Goal: Task Accomplishment & Management: Manage account settings

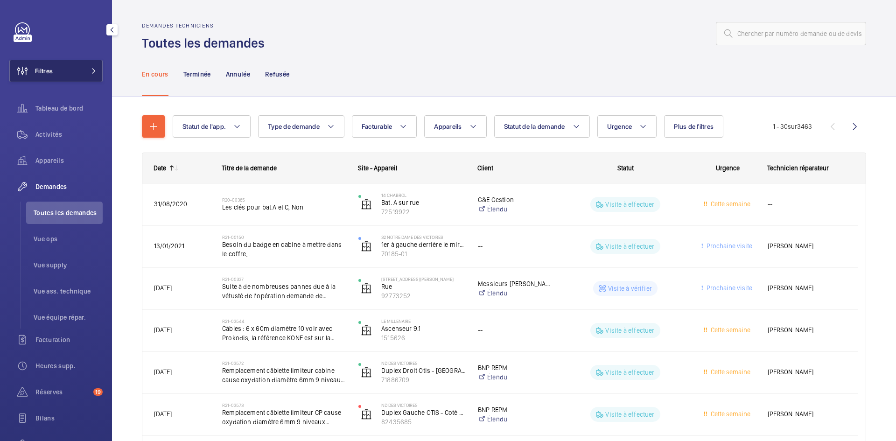
click at [77, 73] on button "Filtres" at bounding box center [55, 71] width 93 height 22
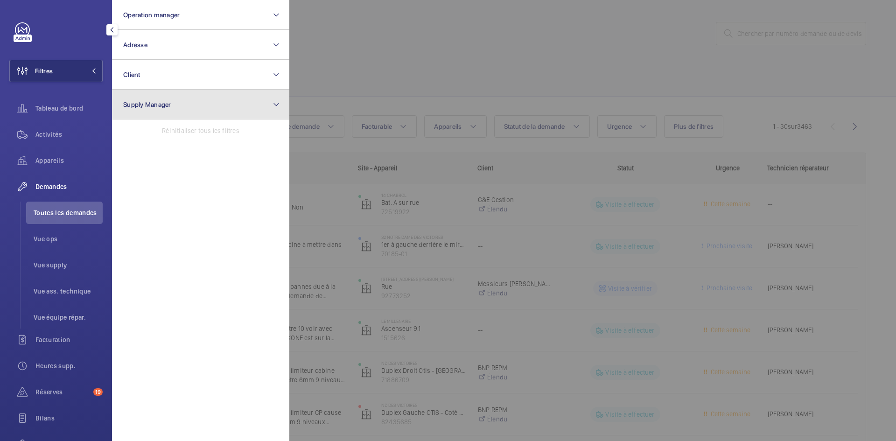
click at [167, 109] on button "Supply Manager" at bounding box center [200, 105] width 177 height 30
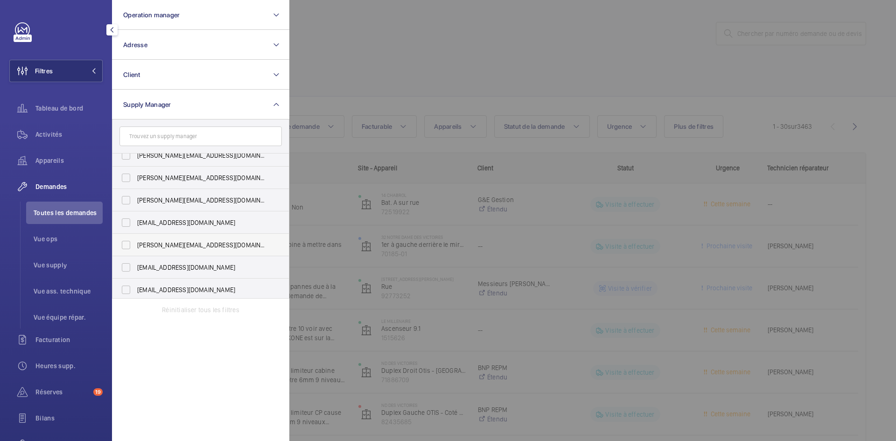
scroll to position [12, 0]
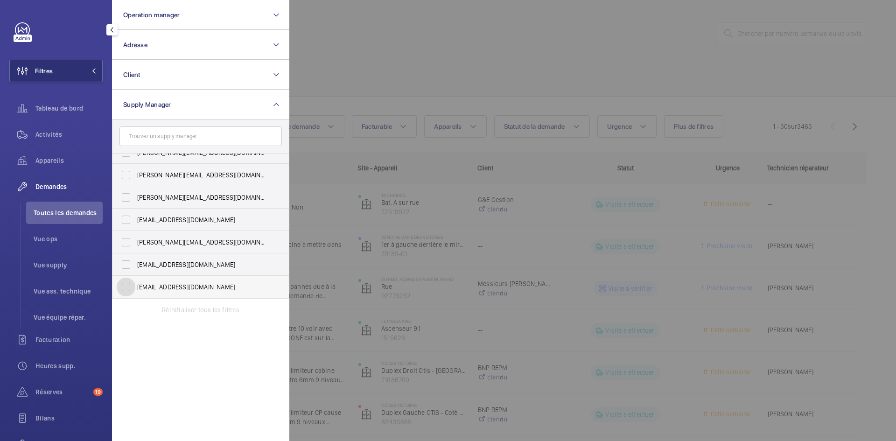
click at [124, 287] on input "[EMAIL_ADDRESS][DOMAIN_NAME]" at bounding box center [126, 287] width 19 height 19
checkbox input "true"
click at [393, 47] on div at bounding box center [737, 220] width 896 height 441
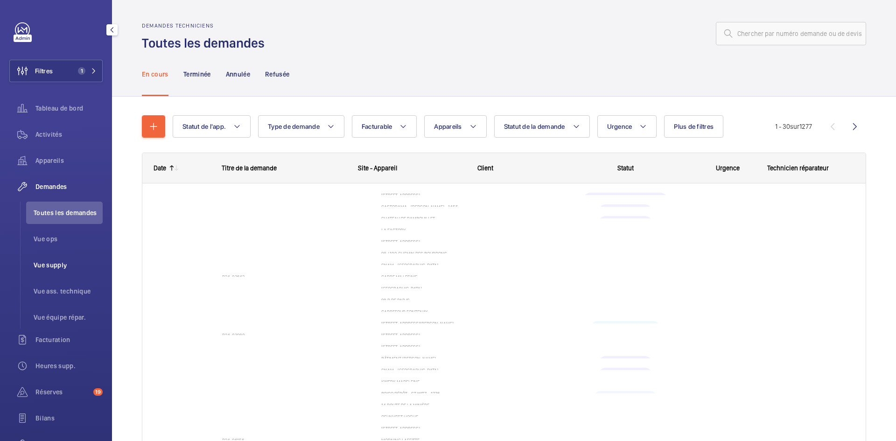
click at [55, 266] on span "Vue supply" at bounding box center [68, 264] width 69 height 9
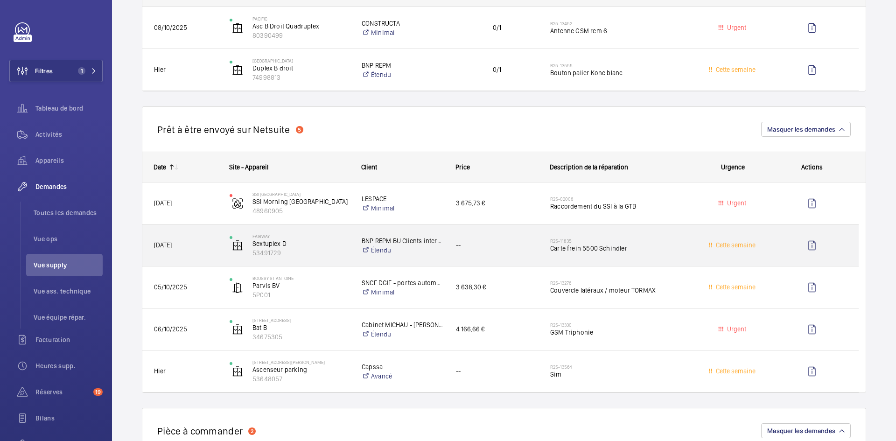
scroll to position [607, 0]
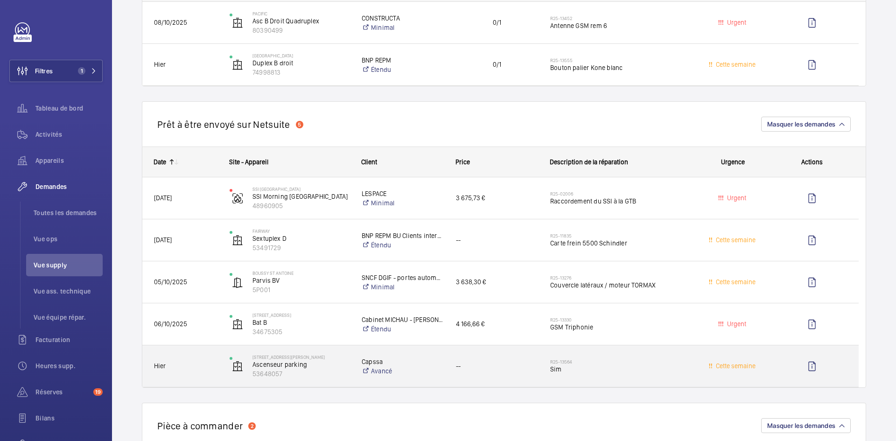
click at [196, 365] on span "Hier" at bounding box center [185, 366] width 63 height 11
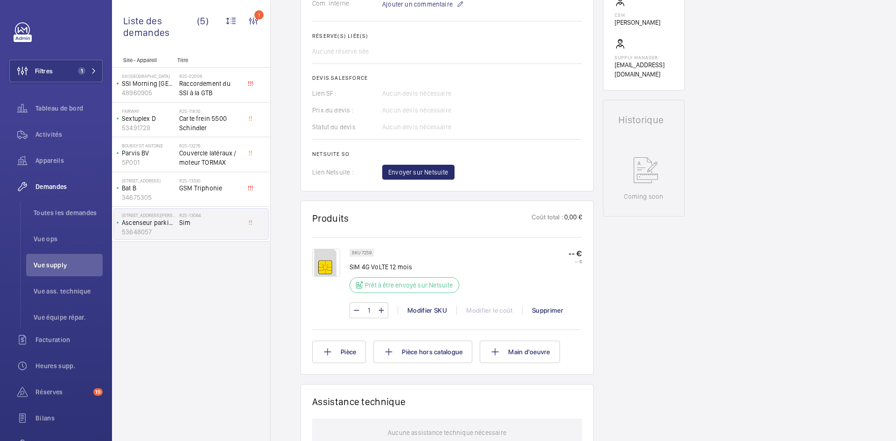
scroll to position [336, 0]
click at [429, 309] on div "Modifier SKU" at bounding box center [427, 309] width 59 height 9
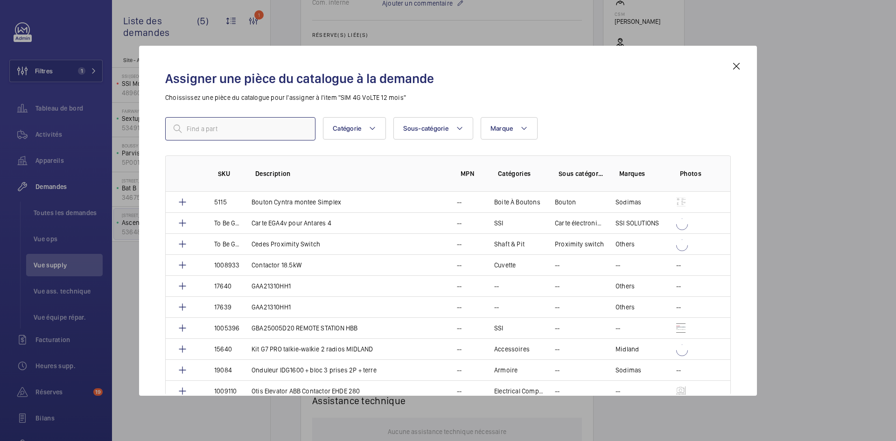
click at [241, 126] on input "text" at bounding box center [240, 128] width 150 height 23
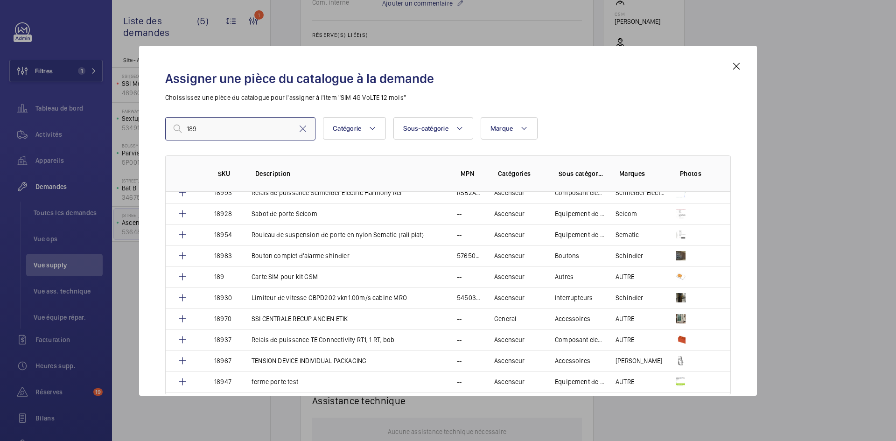
scroll to position [1883, 0]
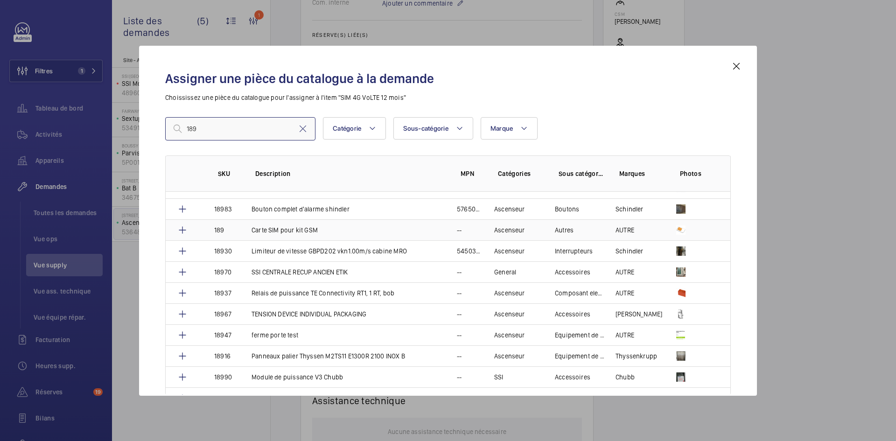
type input "189"
click at [238, 229] on td "189" at bounding box center [221, 229] width 37 height 21
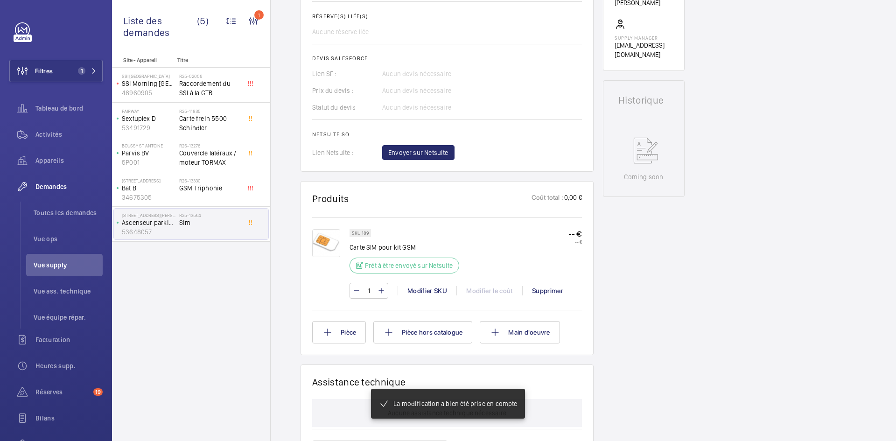
scroll to position [364, 0]
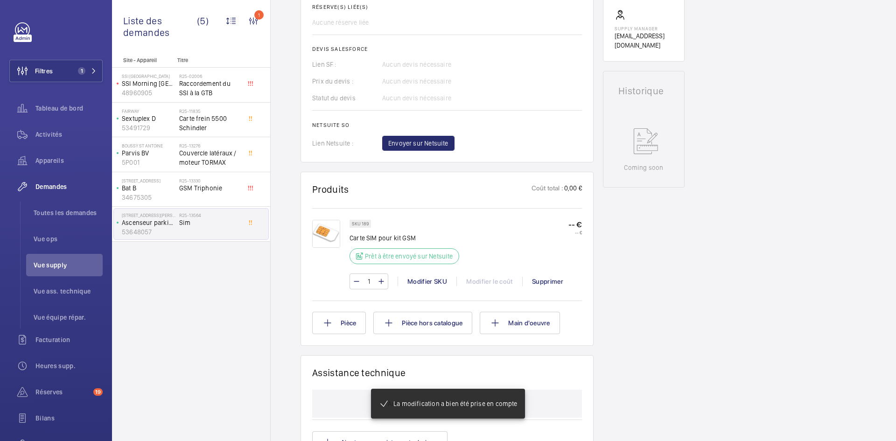
click at [330, 235] on img at bounding box center [326, 234] width 28 height 28
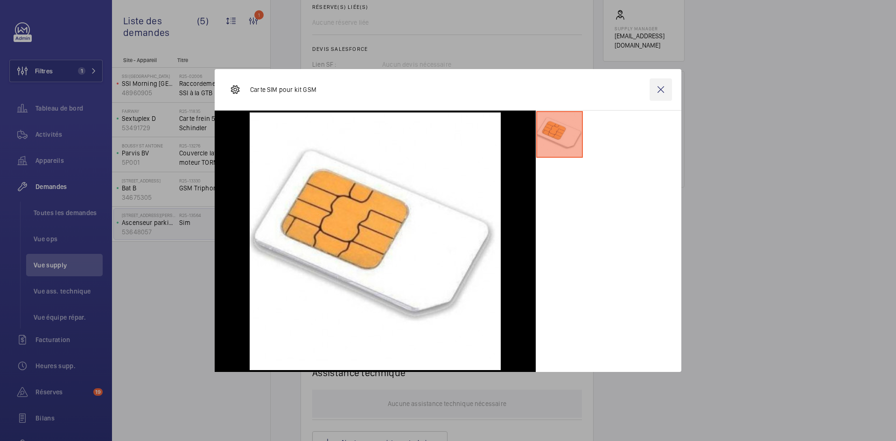
click at [658, 85] on wm-front-icon-button at bounding box center [661, 89] width 22 height 22
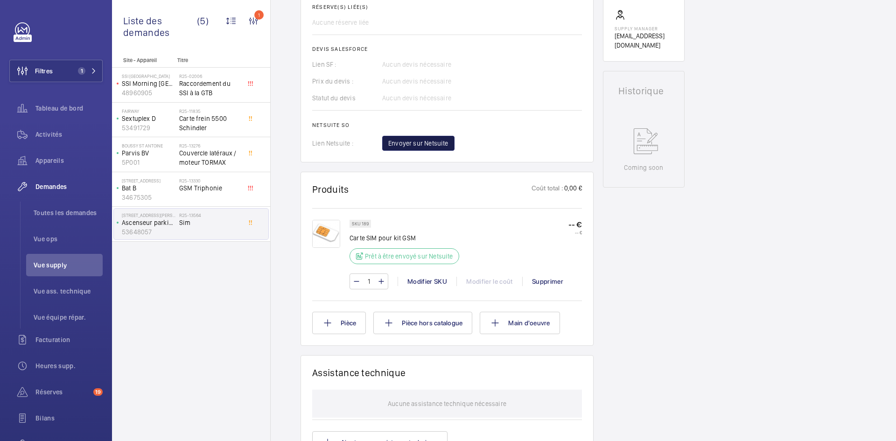
click at [427, 141] on span "Envoyer sur Netsuite" at bounding box center [418, 143] width 60 height 9
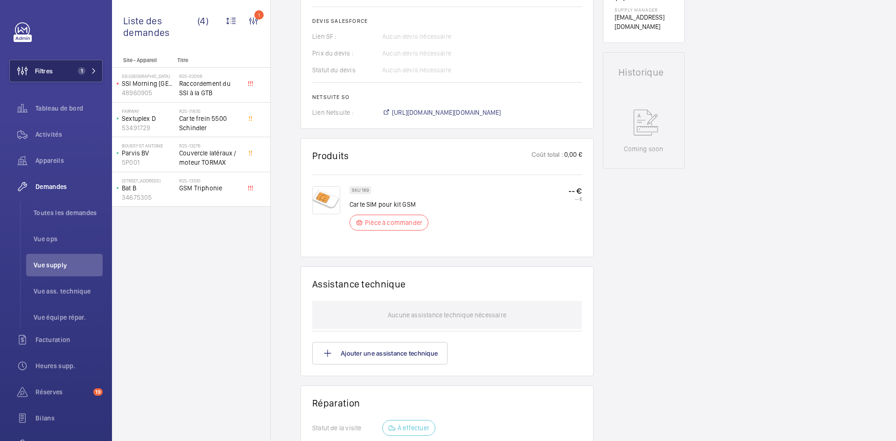
scroll to position [392, 0]
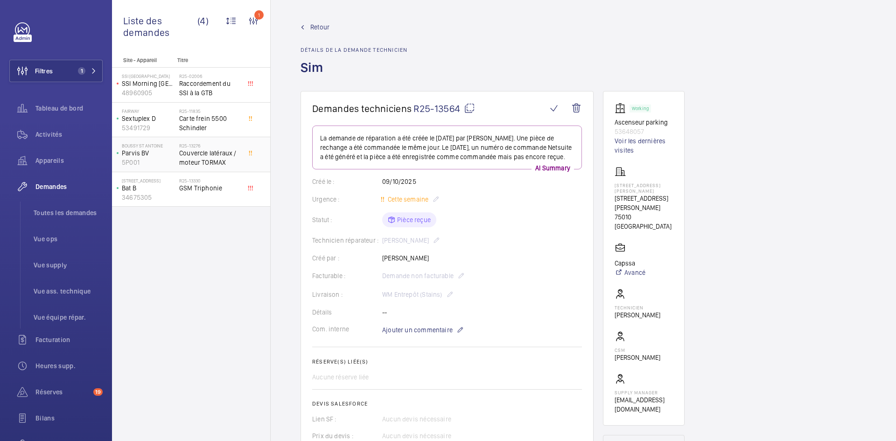
click at [172, 154] on p "Parvis BV" at bounding box center [149, 152] width 54 height 9
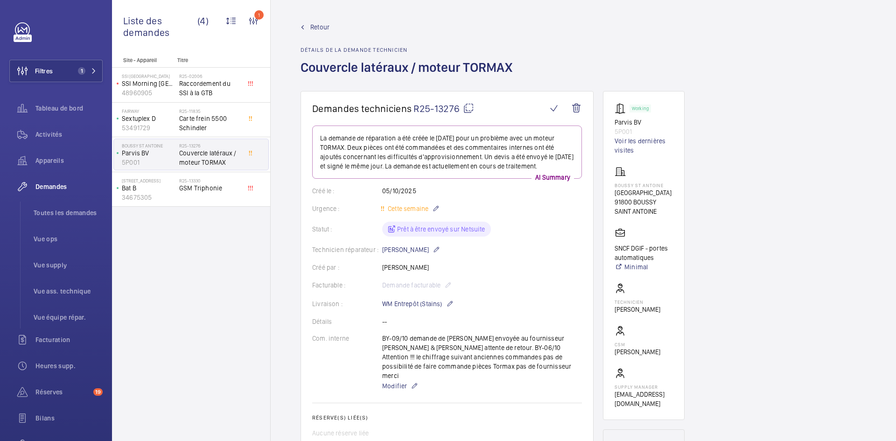
click at [326, 26] on span "Retour" at bounding box center [319, 26] width 19 height 9
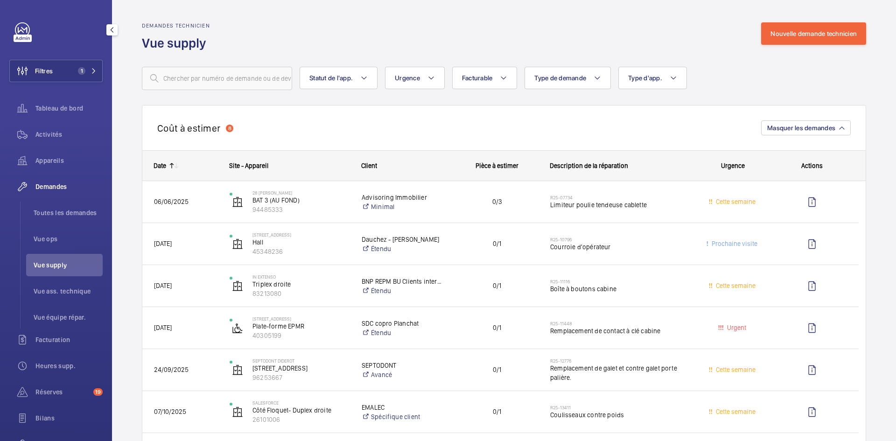
click at [53, 260] on li "Vue supply" at bounding box center [64, 265] width 77 height 22
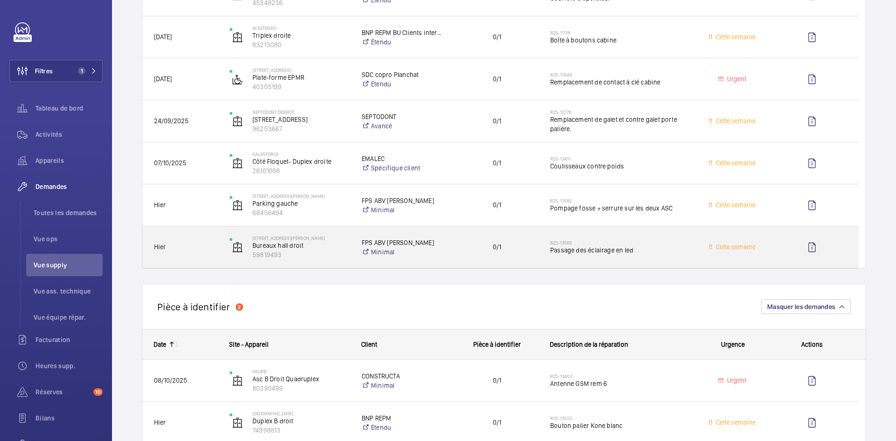
scroll to position [233, 0]
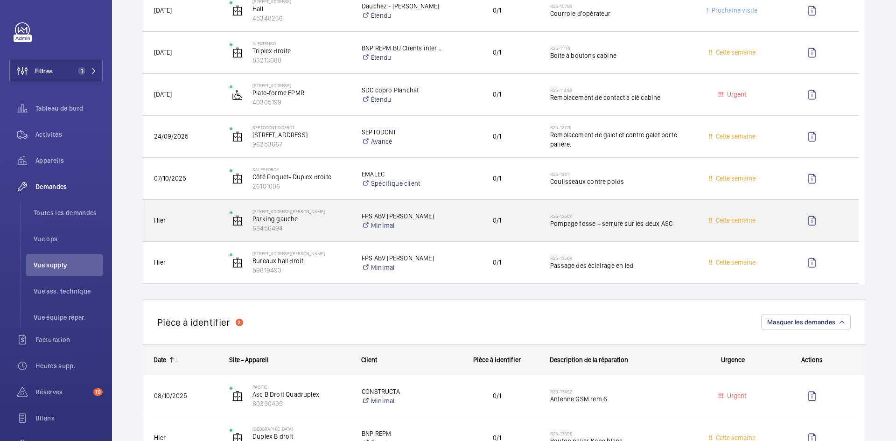
click at [213, 219] on span "Hier" at bounding box center [185, 220] width 63 height 11
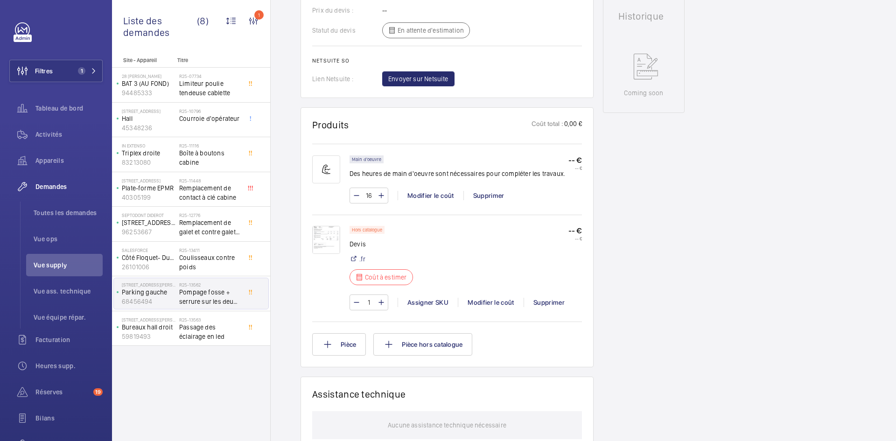
scroll to position [457, 0]
click at [327, 238] on img at bounding box center [326, 240] width 28 height 28
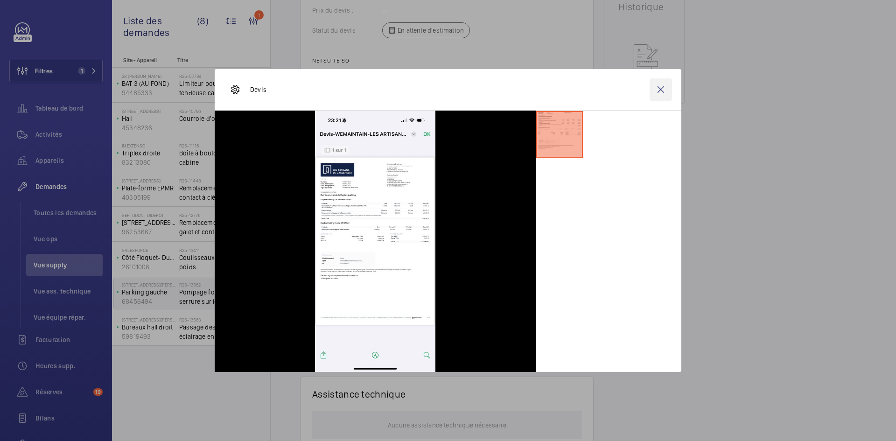
click at [664, 91] on wm-front-icon-button at bounding box center [661, 89] width 22 height 22
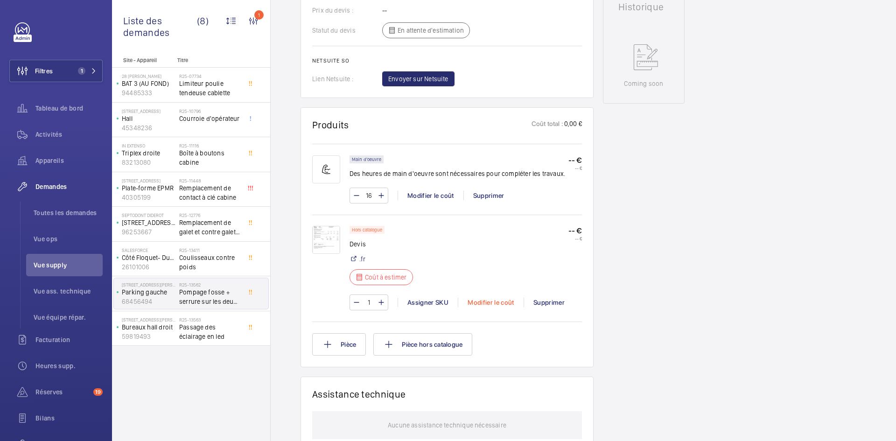
click at [499, 299] on div "Modifier le coût" at bounding box center [491, 302] width 66 height 9
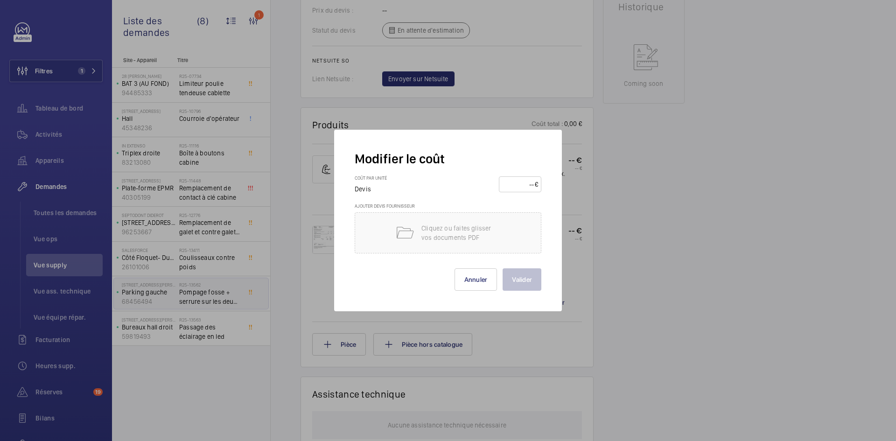
click at [512, 184] on input "number" at bounding box center [518, 184] width 33 height 15
type input "1740"
click at [522, 280] on button "Valider" at bounding box center [522, 279] width 39 height 22
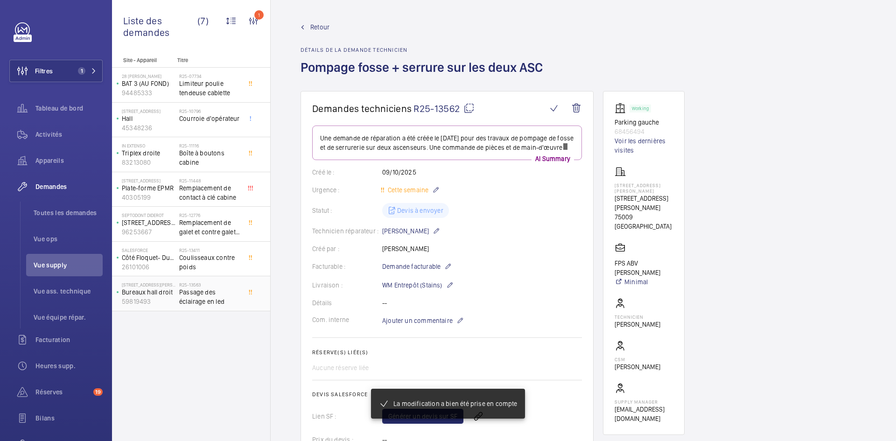
click at [170, 301] on p "59819493" at bounding box center [149, 301] width 54 height 9
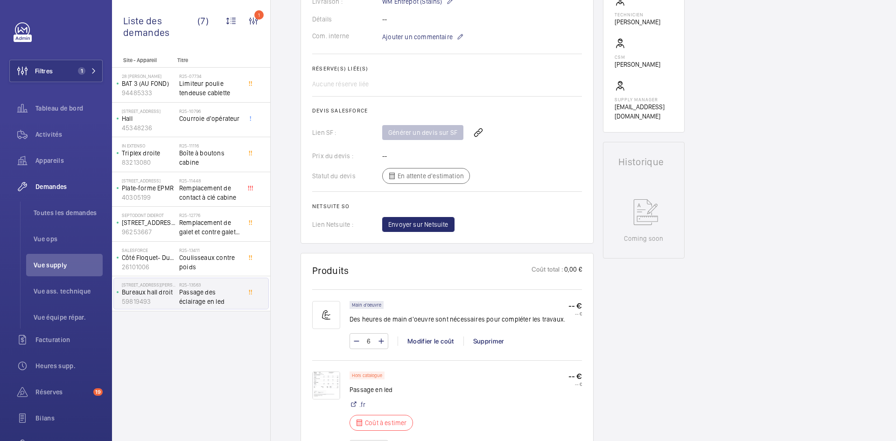
scroll to position [373, 0]
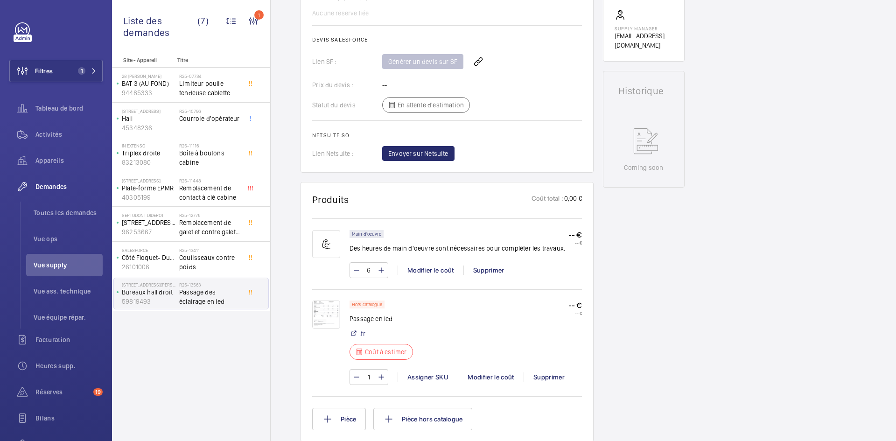
click at [327, 308] on img at bounding box center [326, 315] width 28 height 28
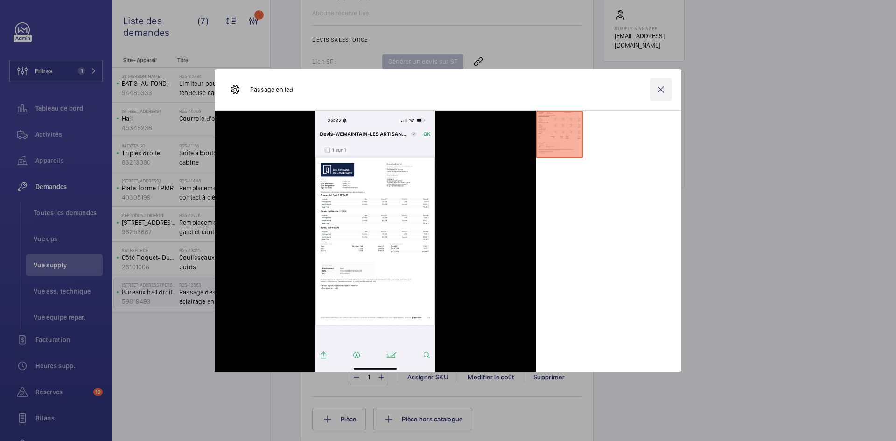
click at [662, 91] on wm-front-icon-button at bounding box center [661, 89] width 22 height 22
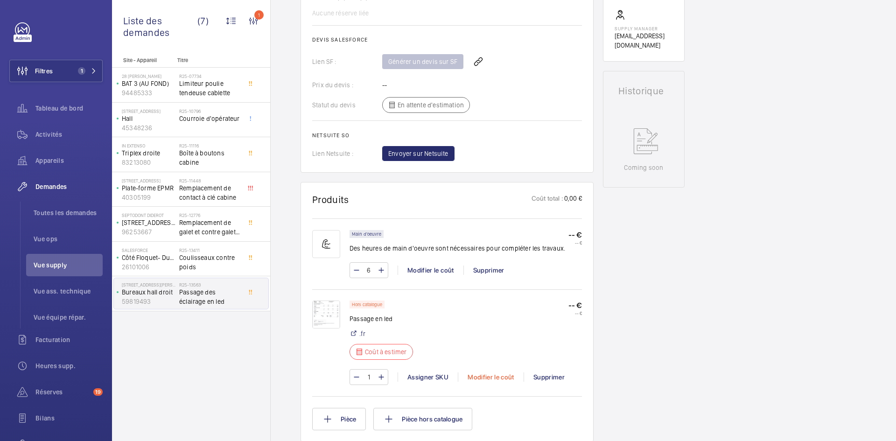
click at [497, 378] on div "Modifier le coût" at bounding box center [491, 376] width 66 height 9
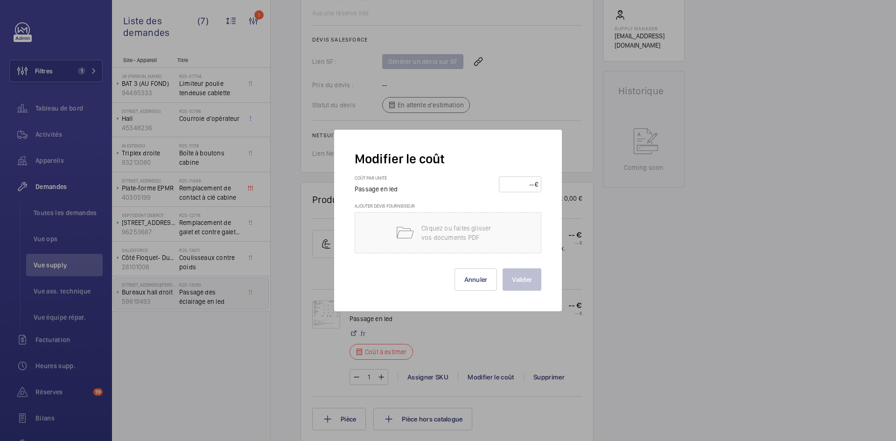
click at [524, 181] on input "number" at bounding box center [518, 184] width 33 height 15
type input "612"
click at [522, 285] on button "Valider" at bounding box center [522, 279] width 39 height 22
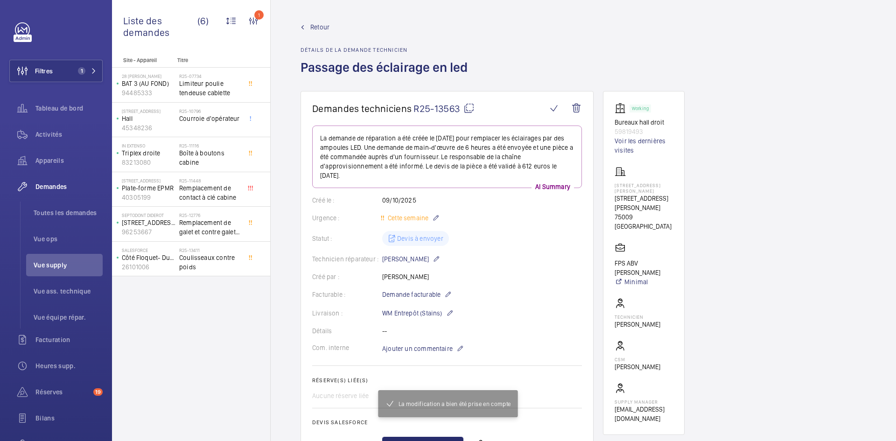
click at [317, 24] on span "Retour" at bounding box center [319, 26] width 19 height 9
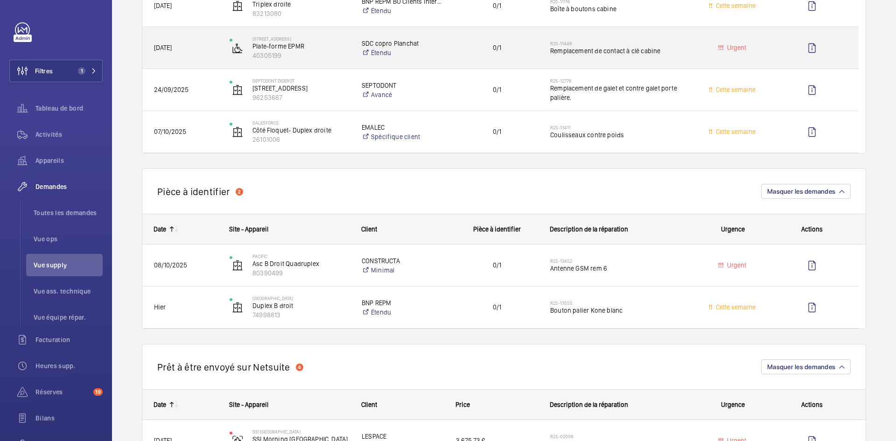
scroll to position [327, 0]
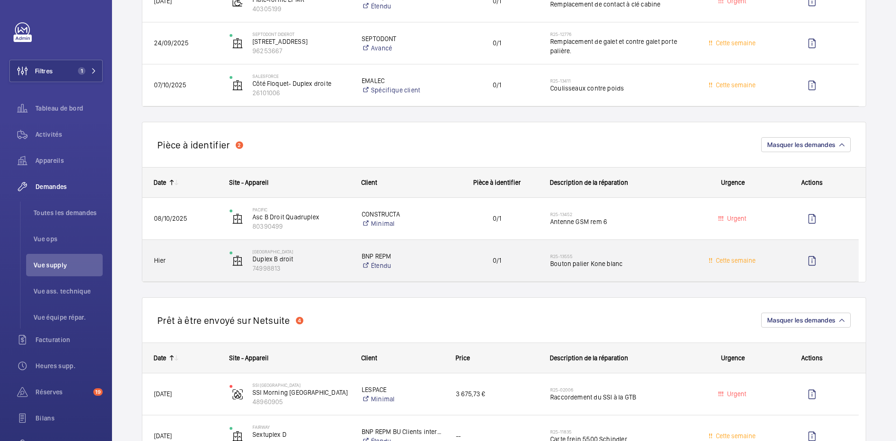
click at [196, 254] on div "Hier" at bounding box center [180, 260] width 75 height 29
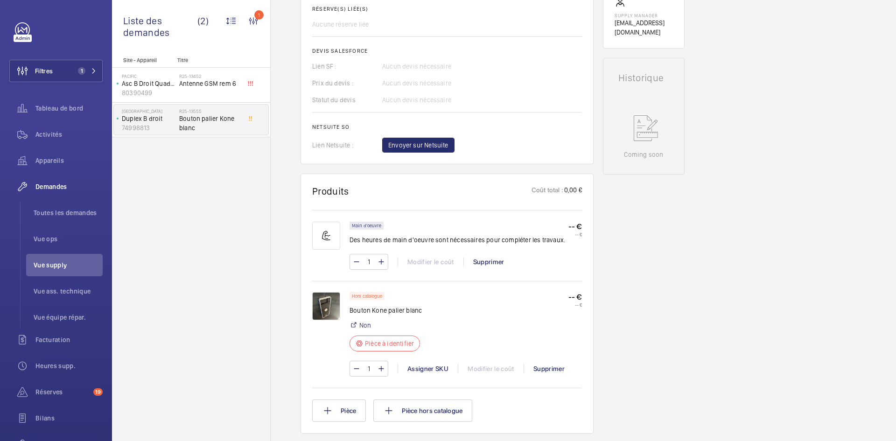
scroll to position [373, 0]
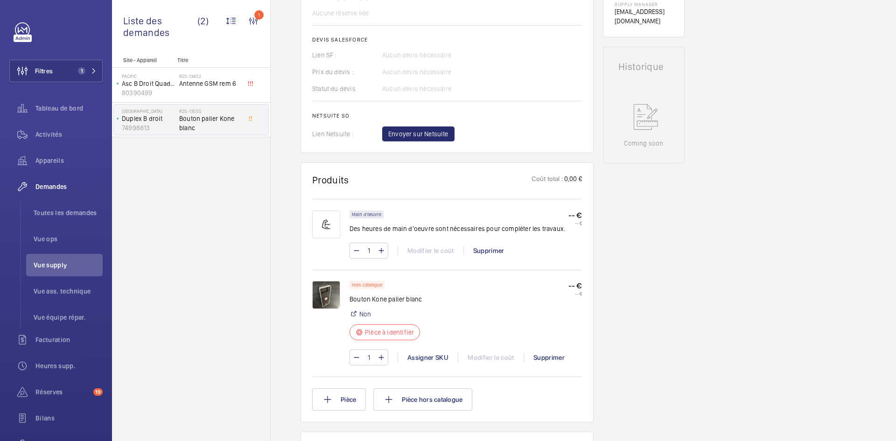
click at [330, 293] on img at bounding box center [326, 295] width 28 height 28
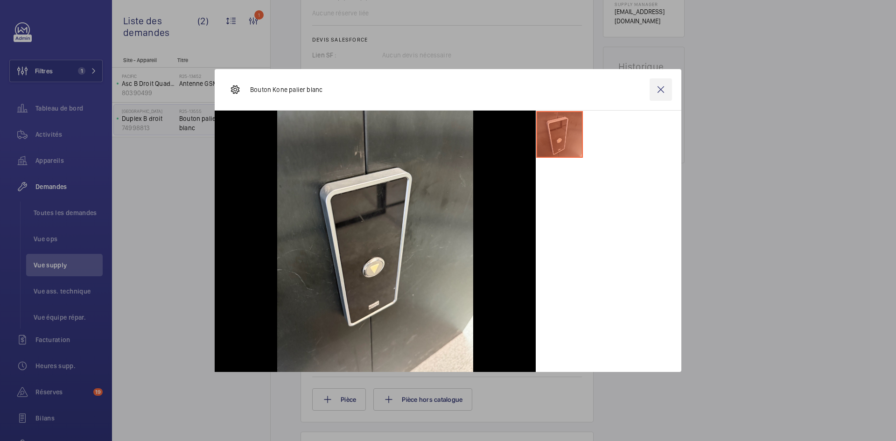
click at [664, 91] on wm-front-icon-button at bounding box center [661, 89] width 22 height 22
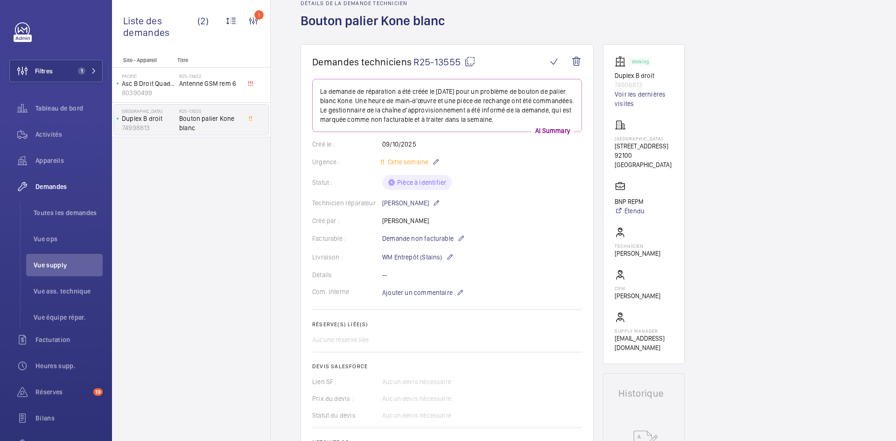
scroll to position [0, 0]
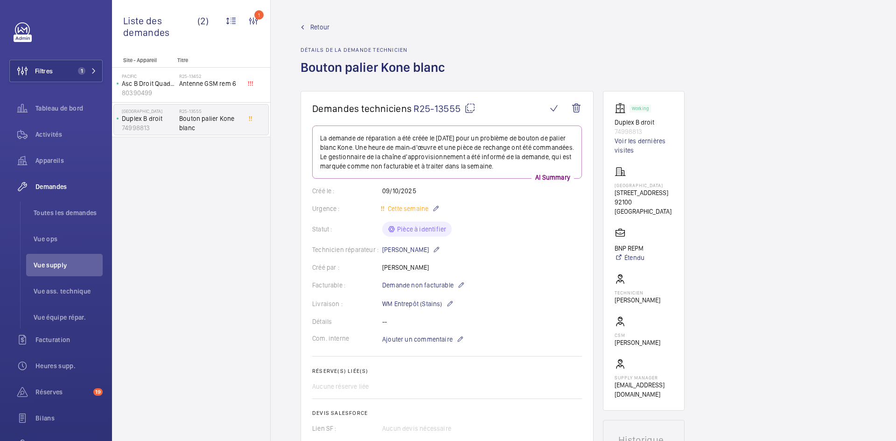
click at [471, 107] on mat-icon at bounding box center [469, 108] width 11 height 11
click at [412, 340] on span "Ajouter un commentaire" at bounding box center [417, 339] width 70 height 9
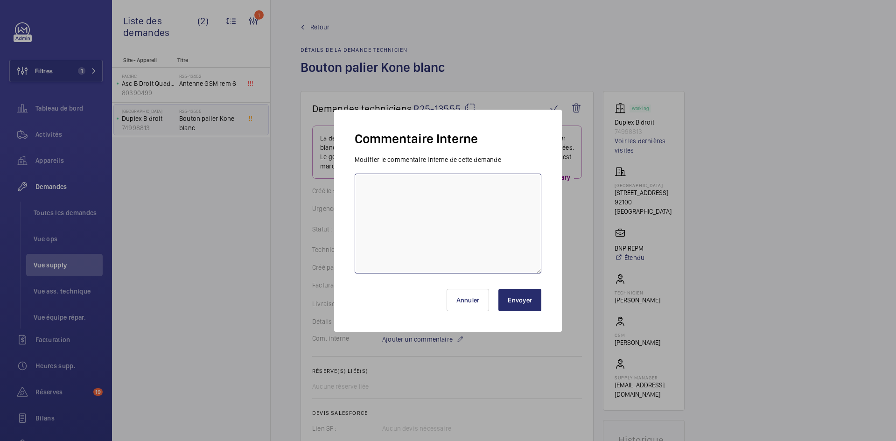
click at [388, 188] on textarea at bounding box center [448, 224] width 187 height 100
type textarea "BY-10/10 demande de devis envoyée au fournisseur prokodis attente de retour."
click at [527, 301] on button "Envoyer" at bounding box center [519, 300] width 43 height 22
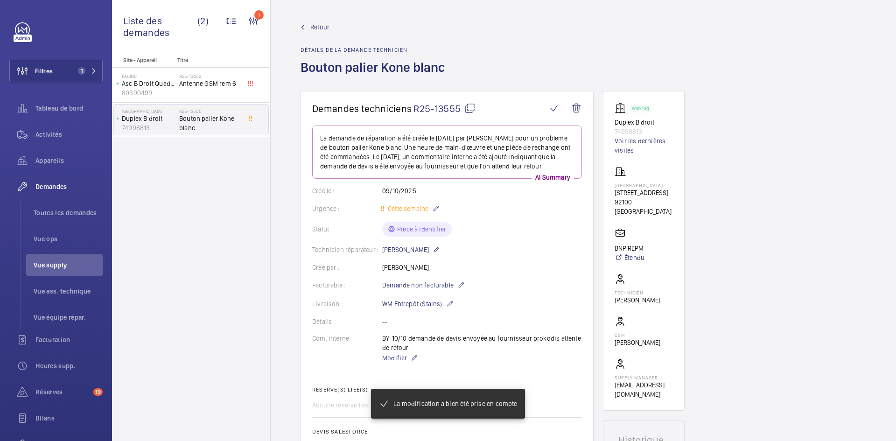
click at [315, 27] on span "Retour" at bounding box center [319, 26] width 19 height 9
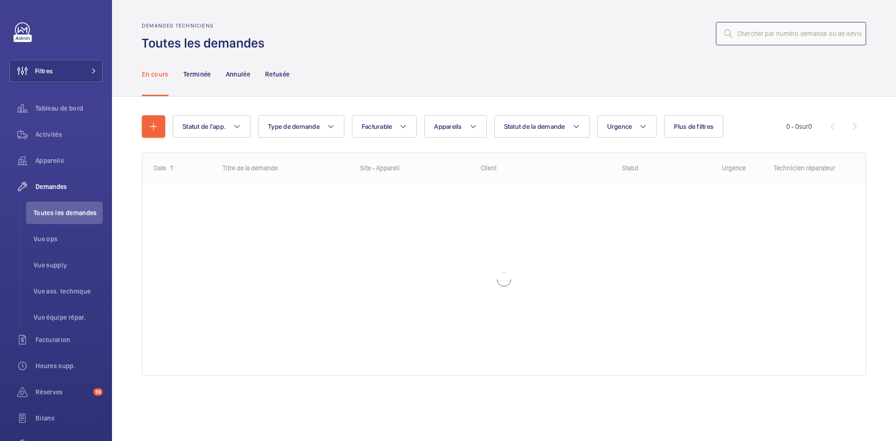
click at [780, 33] on input "text" at bounding box center [791, 33] width 150 height 23
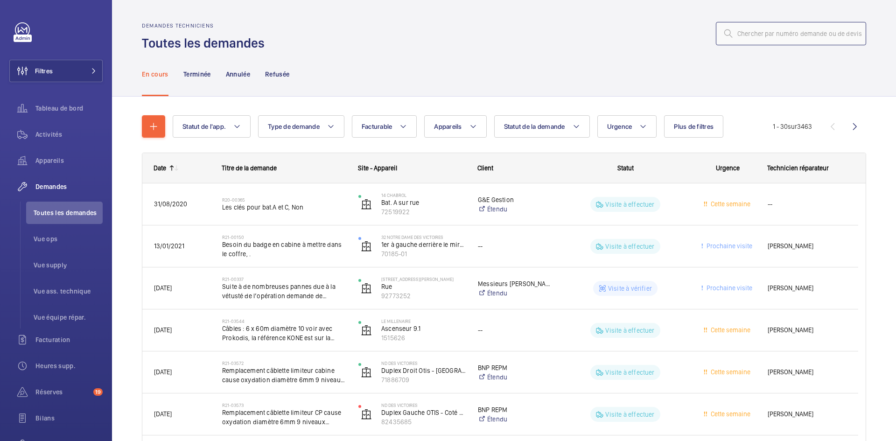
paste input "R25-13004"
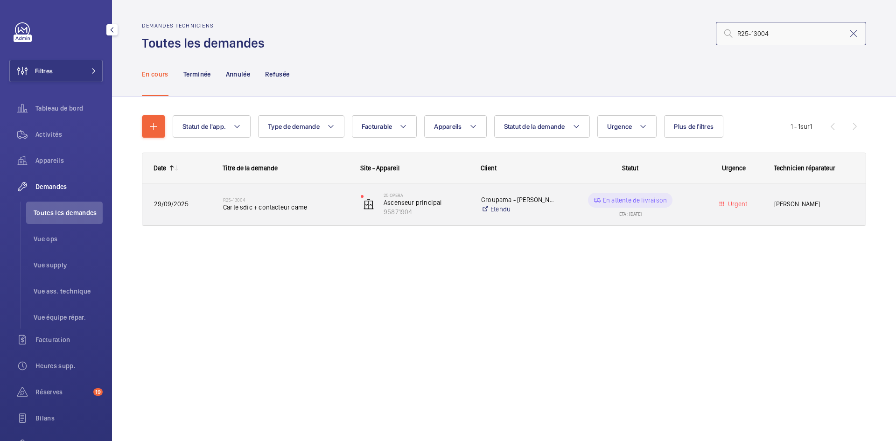
type input "R25-13004"
click at [190, 206] on span "29/09/2025" at bounding box center [182, 204] width 57 height 11
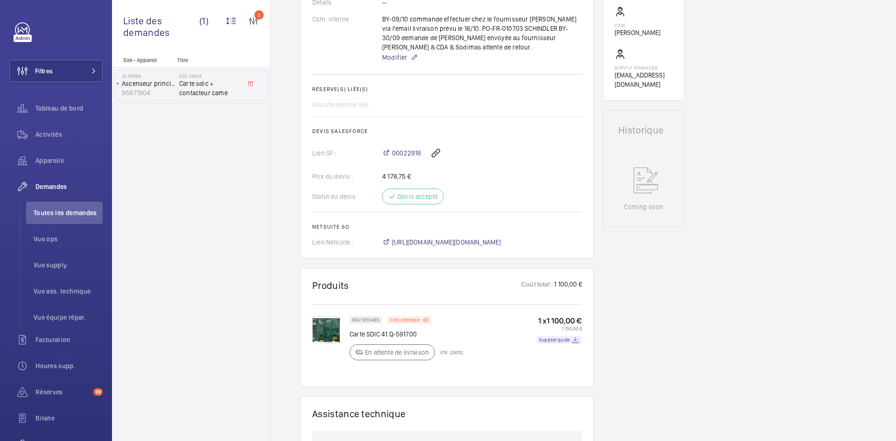
scroll to position [373, 0]
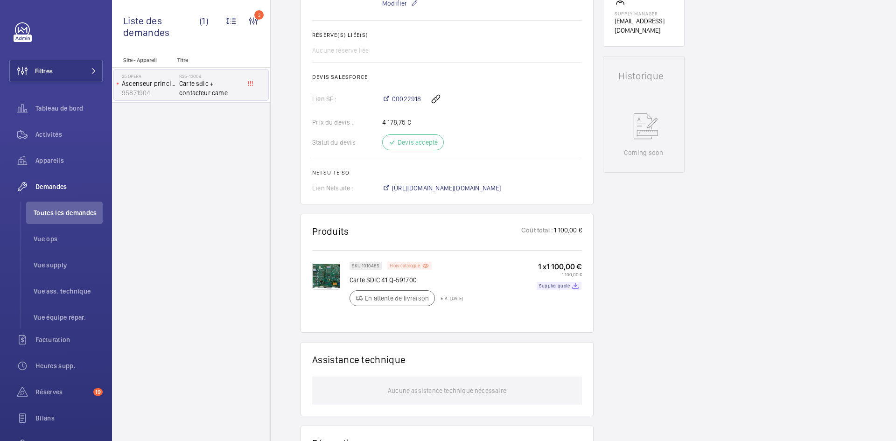
click at [418, 267] on p "Hors catalogue" at bounding box center [405, 265] width 30 height 3
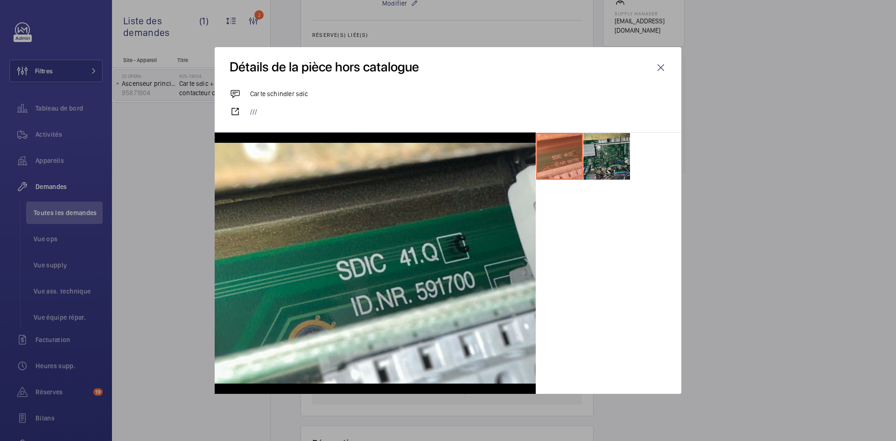
click at [618, 147] on li at bounding box center [606, 156] width 47 height 47
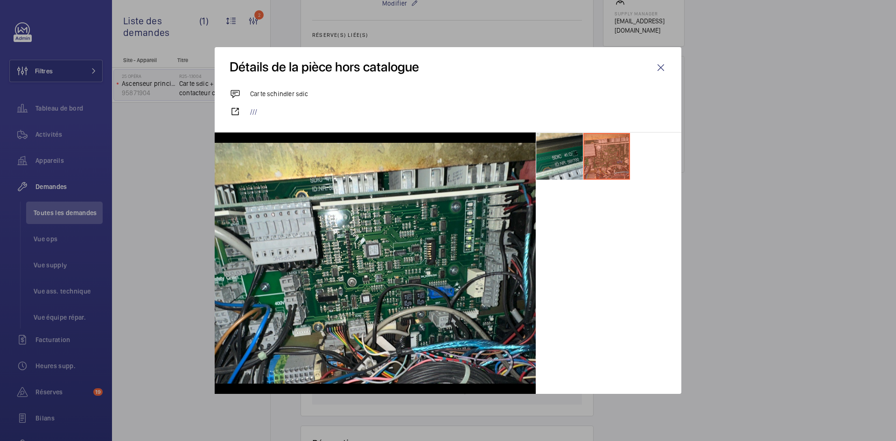
click at [574, 147] on li at bounding box center [559, 156] width 47 height 47
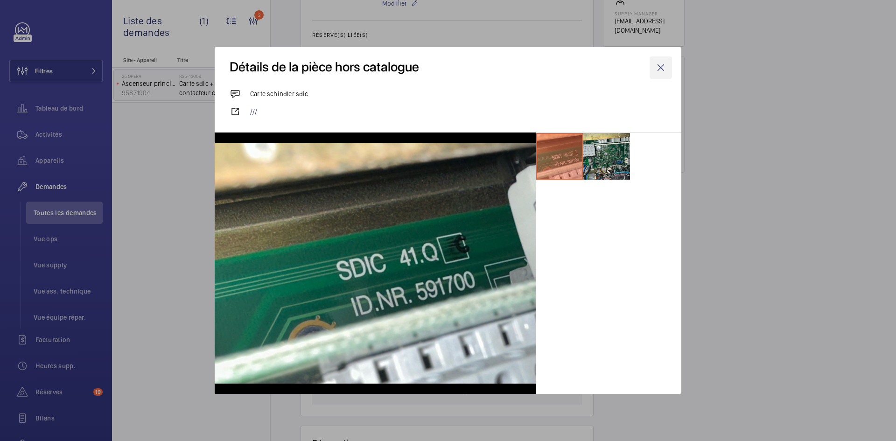
click at [659, 69] on wm-front-icon-button at bounding box center [661, 67] width 22 height 22
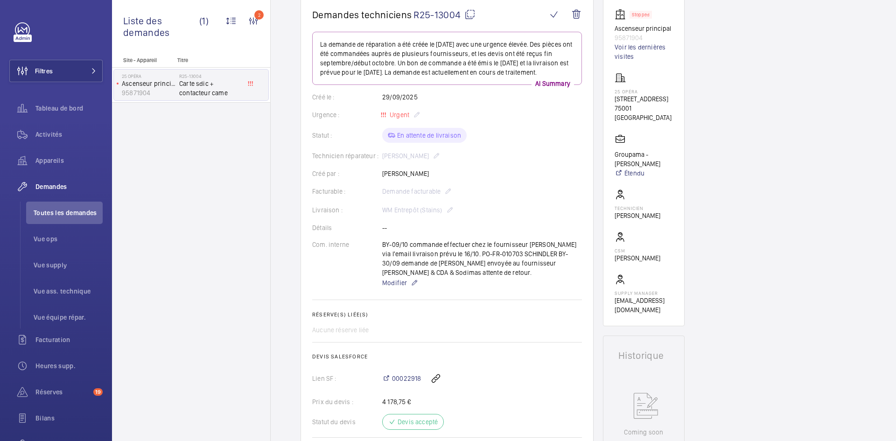
scroll to position [0, 0]
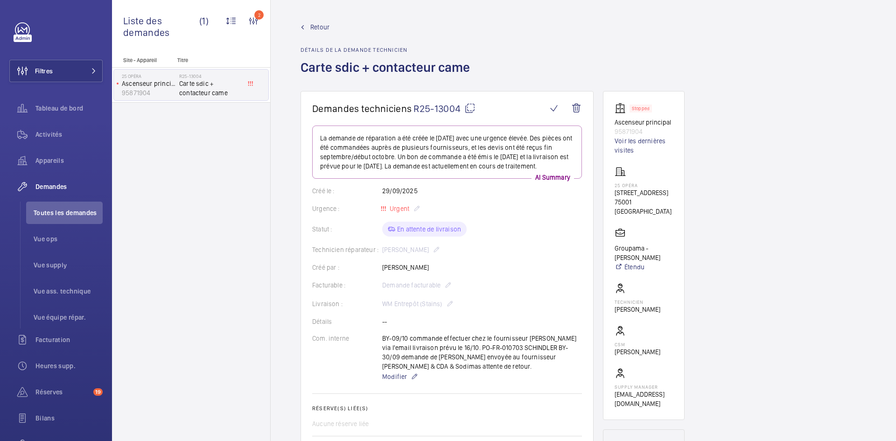
click at [468, 108] on mat-icon at bounding box center [469, 108] width 11 height 11
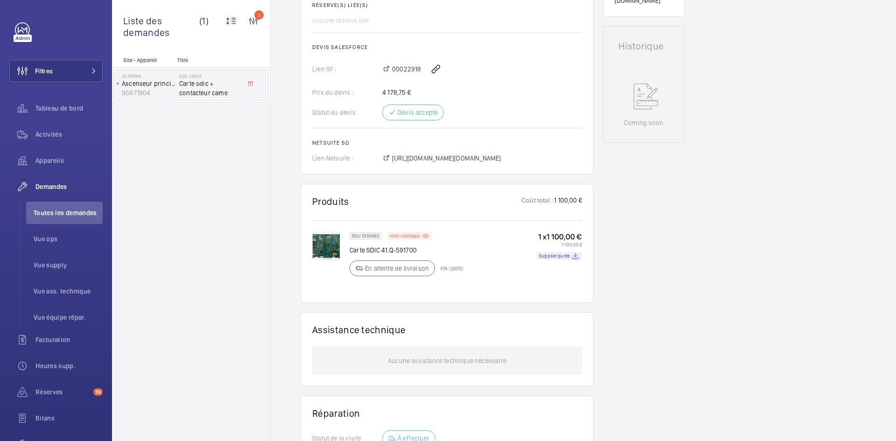
scroll to position [420, 0]
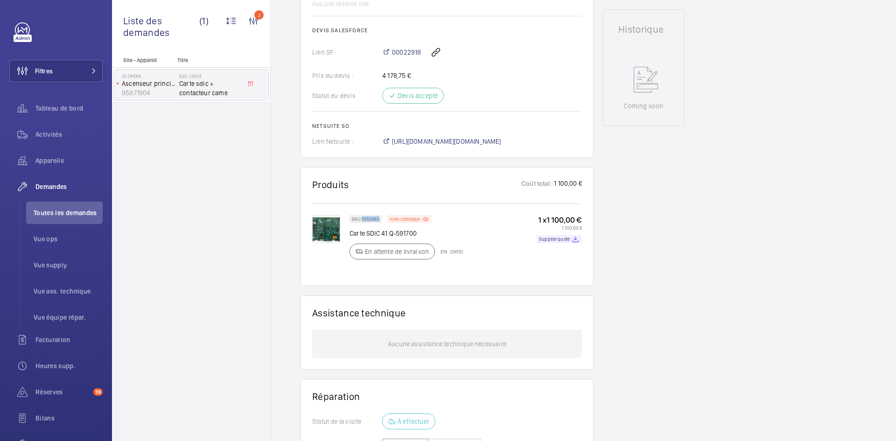
drag, startPoint x: 378, startPoint y: 227, endPoint x: 362, endPoint y: 228, distance: 16.4
click at [362, 221] on p "SKU 1010485" at bounding box center [366, 218] width 28 height 3
copy p "1010485"
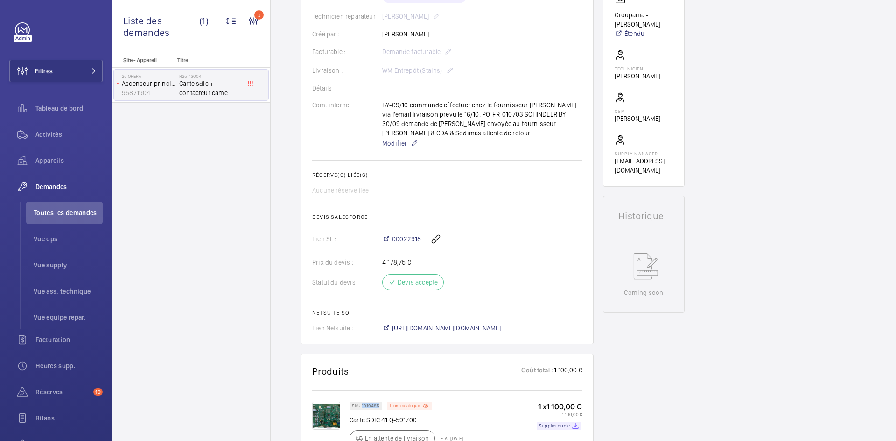
scroll to position [187, 0]
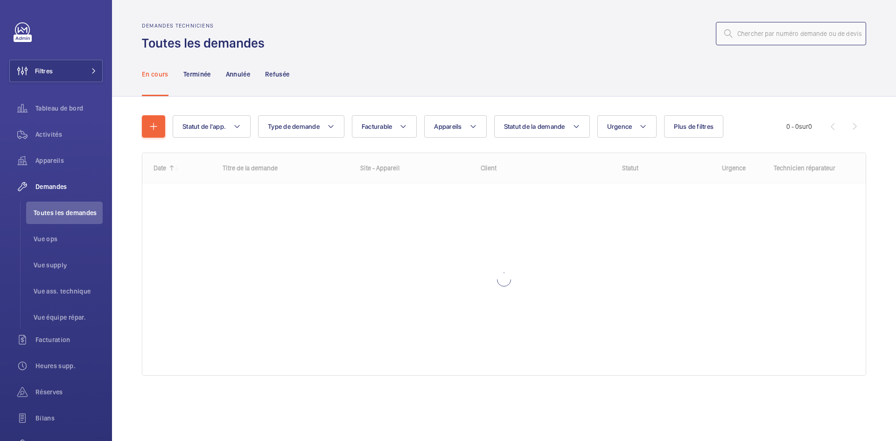
click at [757, 29] on input "text" at bounding box center [791, 33] width 150 height 23
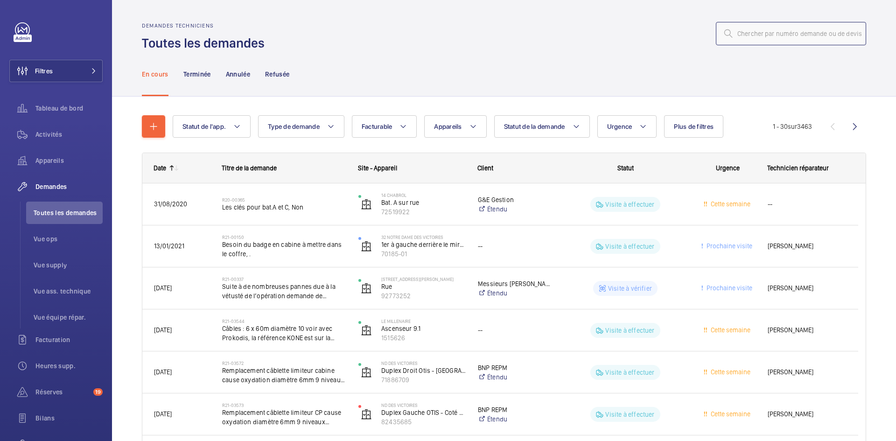
paste input "R25-13548"
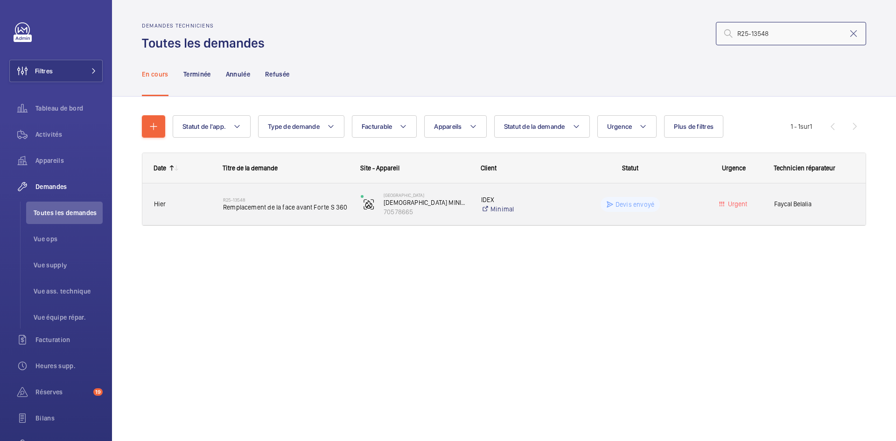
type input "R25-13548"
click at [183, 200] on span "Hier" at bounding box center [182, 204] width 57 height 11
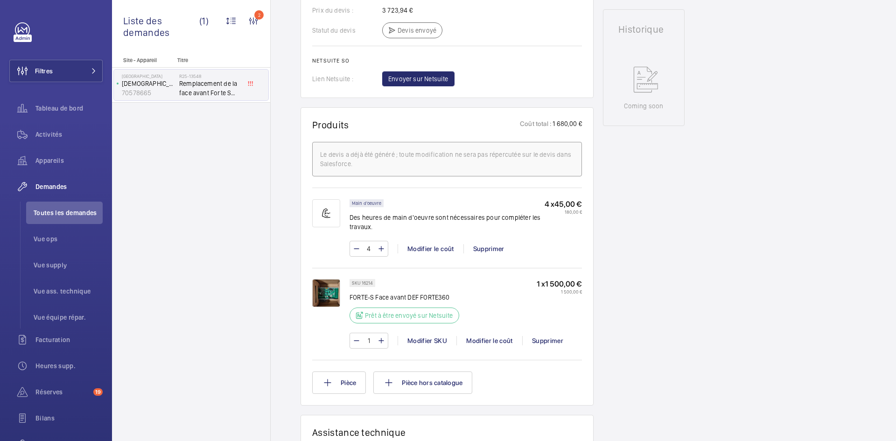
scroll to position [448, 0]
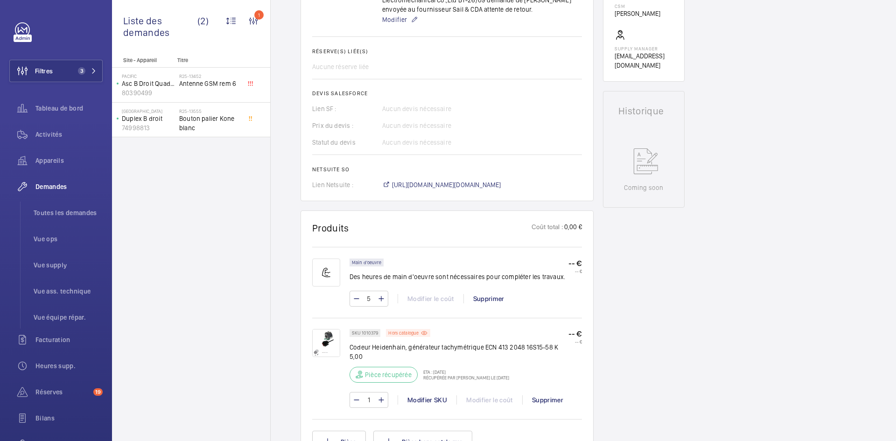
scroll to position [373, 0]
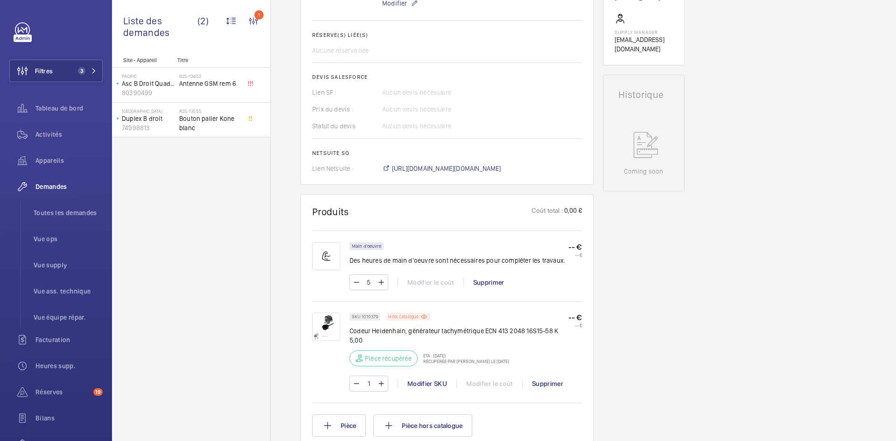
click at [413, 319] on div "Hors catalogue" at bounding box center [408, 317] width 44 height 8
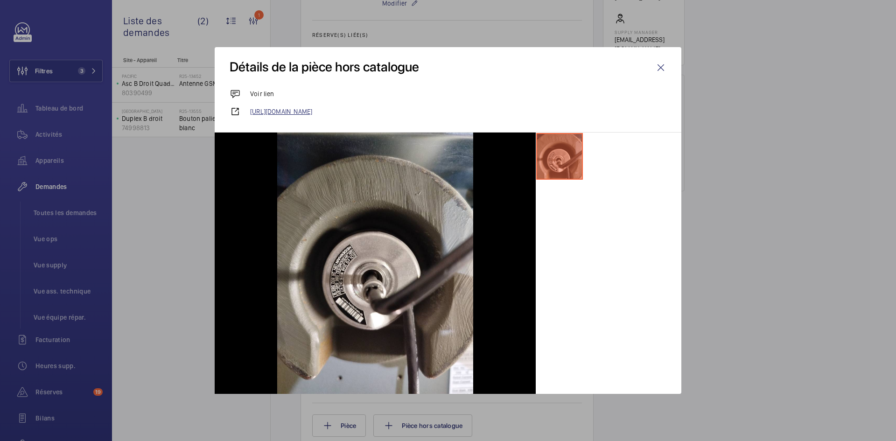
click at [436, 113] on link "[URL][DOMAIN_NAME]" at bounding box center [458, 111] width 416 height 9
click at [540, 109] on link "[URL][DOMAIN_NAME]" at bounding box center [458, 111] width 416 height 9
click at [660, 66] on wm-front-icon-button at bounding box center [661, 67] width 22 height 22
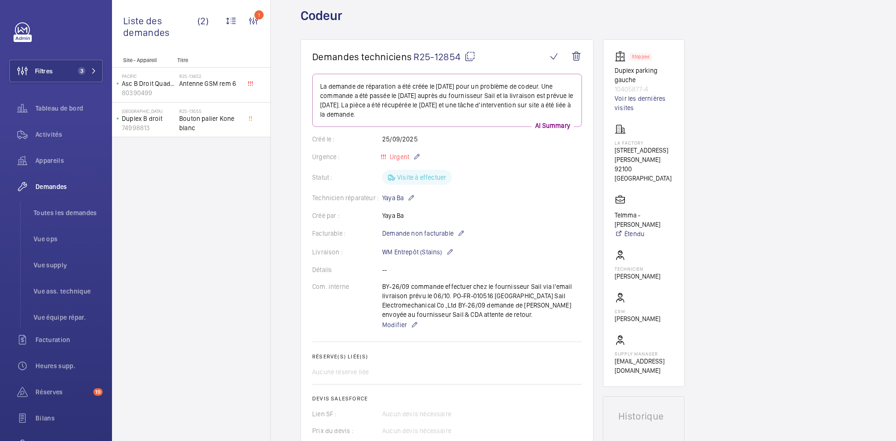
scroll to position [47, 0]
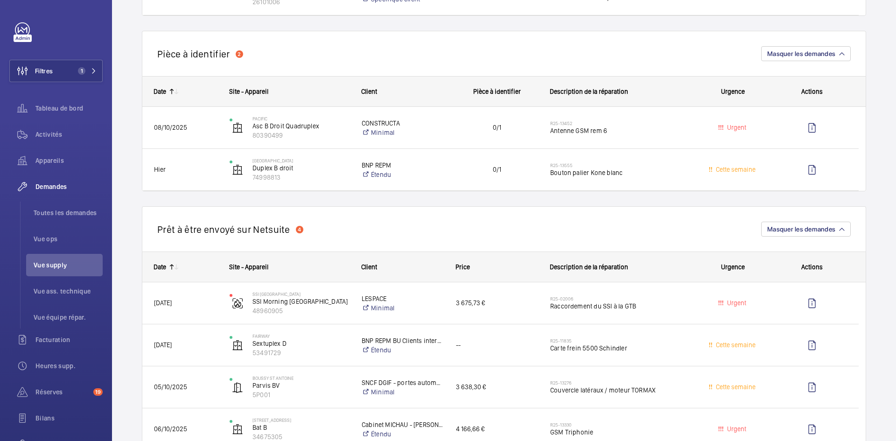
scroll to position [373, 0]
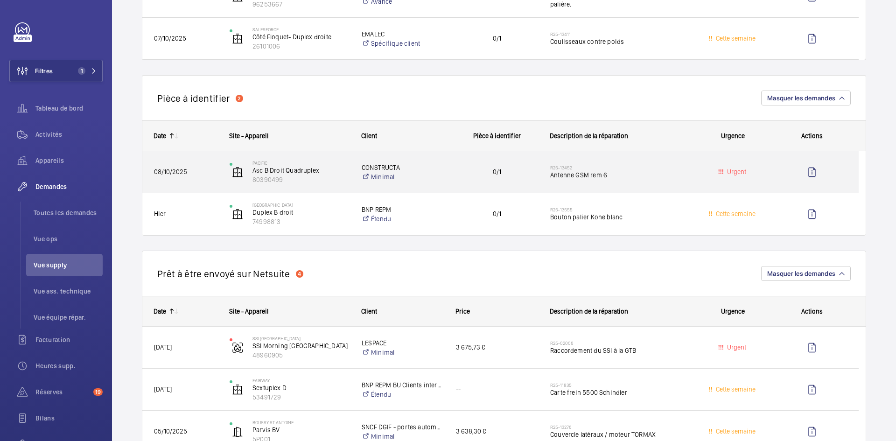
click at [212, 171] on span "08/10/2025" at bounding box center [185, 172] width 63 height 11
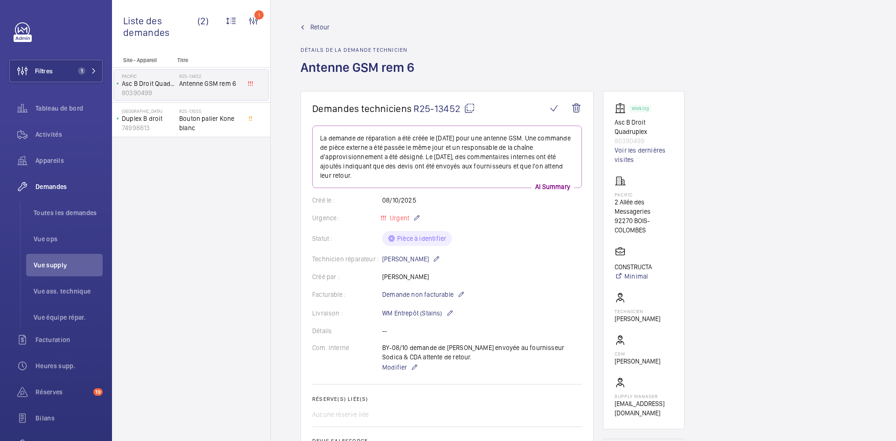
click at [319, 28] on span "Retour" at bounding box center [319, 26] width 19 height 9
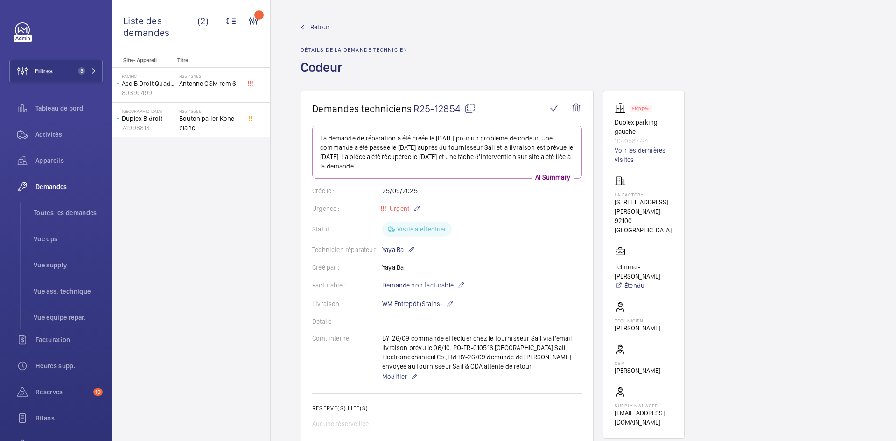
click at [471, 107] on mat-icon at bounding box center [469, 108] width 11 height 11
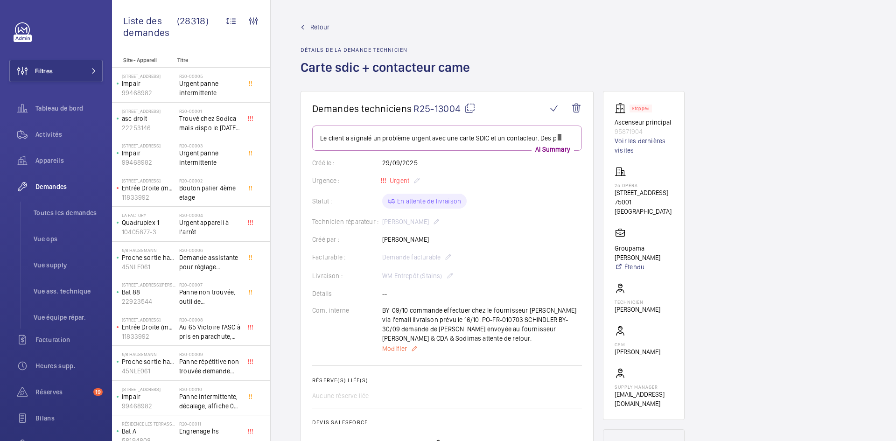
click at [399, 348] on div "BY-09/10 commande effectuer chez le fournisseur Schindler via l'email livraison…" at bounding box center [482, 330] width 200 height 49
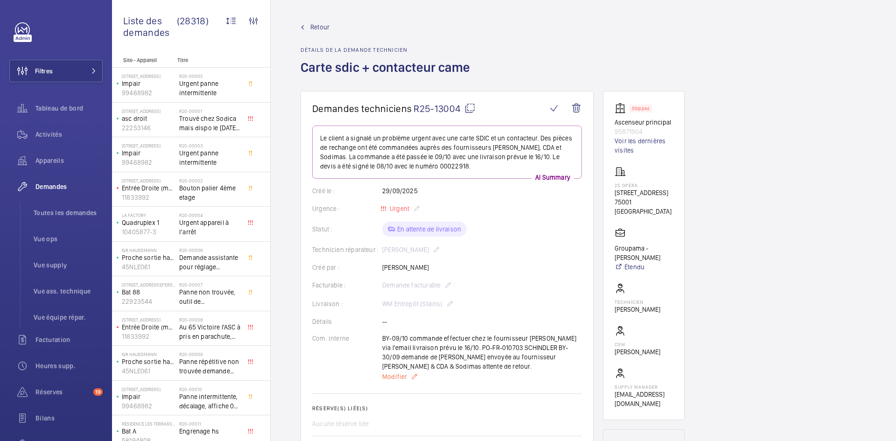
click at [394, 376] on span "Modifier" at bounding box center [394, 376] width 25 height 9
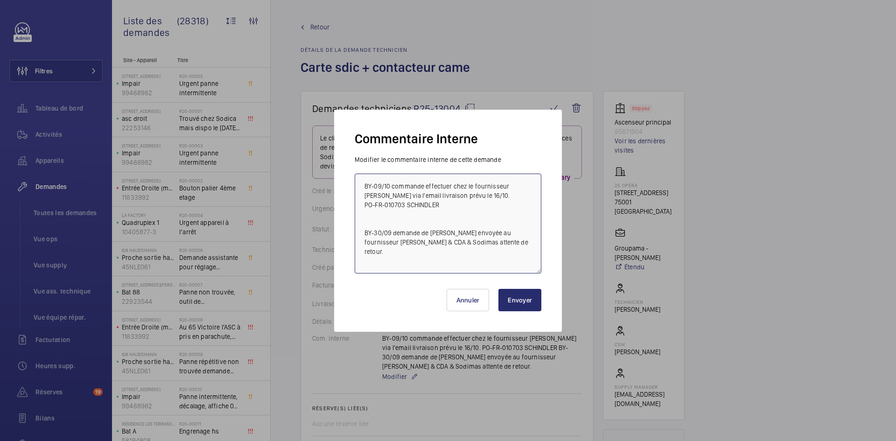
drag, startPoint x: 453, startPoint y: 204, endPoint x: 342, endPoint y: 182, distance: 113.7
click at [342, 182] on div "Commentaire Interne Modifier le commentaire interne de cette demande BY-09/10 c…" at bounding box center [448, 221] width 228 height 222
paste textarea "BY-09/10 commande effectuer chez le fournisseur Sodica via l'email livraison pr…"
type textarea "BY-09/10 commande effectuer chez le fournisseur Sodica via l'email livraison pr…"
click at [514, 301] on button "Envoyer" at bounding box center [519, 300] width 43 height 22
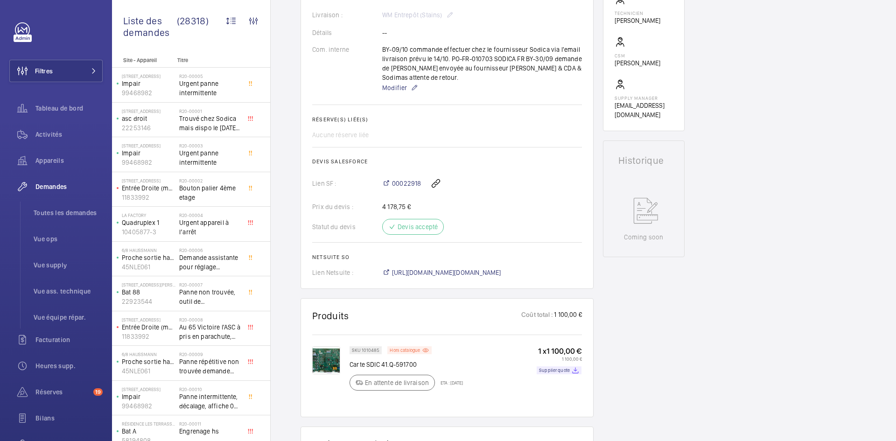
scroll to position [280, 0]
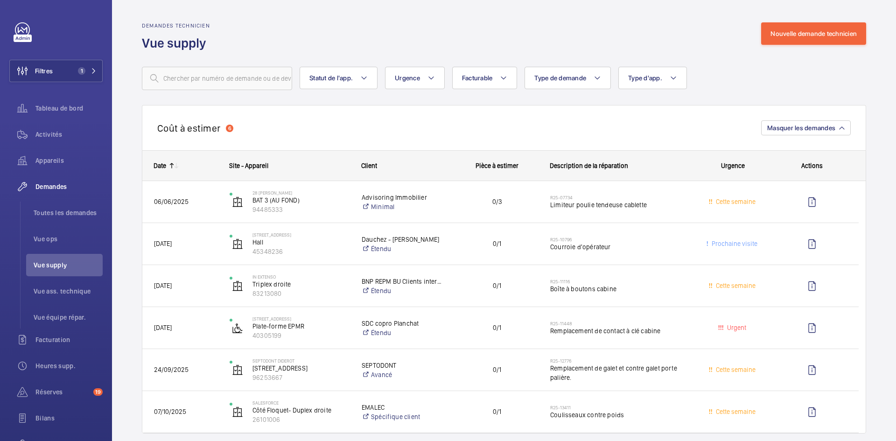
click at [302, 24] on div "Demandes technicien Vue supply Nouvelle demande technicien" at bounding box center [504, 36] width 724 height 29
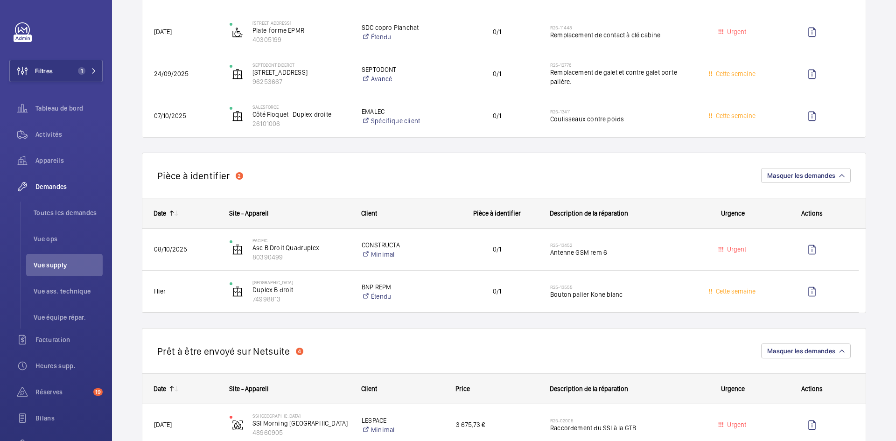
scroll to position [280, 0]
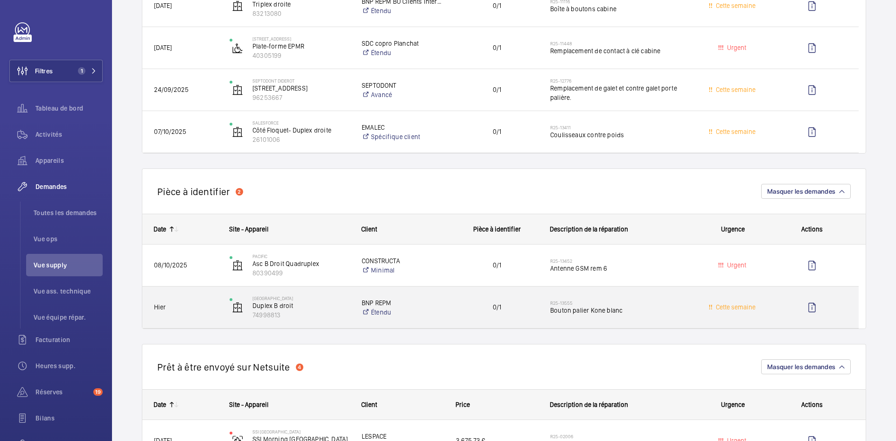
click at [193, 313] on div "Hier" at bounding box center [180, 307] width 75 height 29
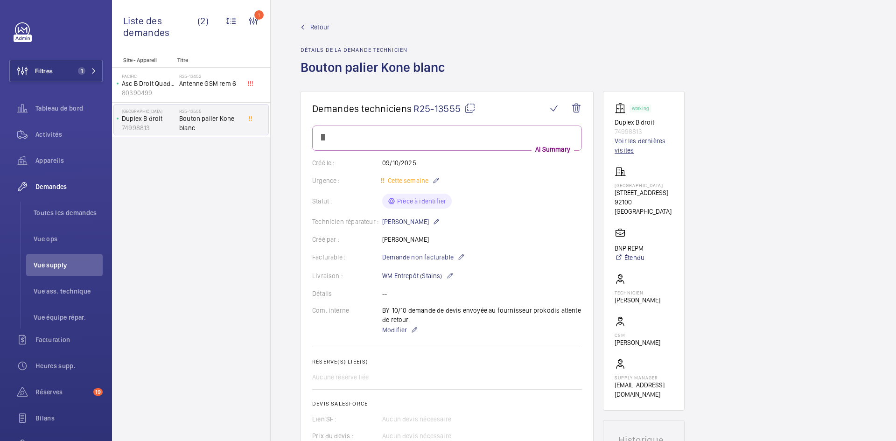
click at [649, 143] on link "Voir les dernières visites" at bounding box center [644, 145] width 58 height 19
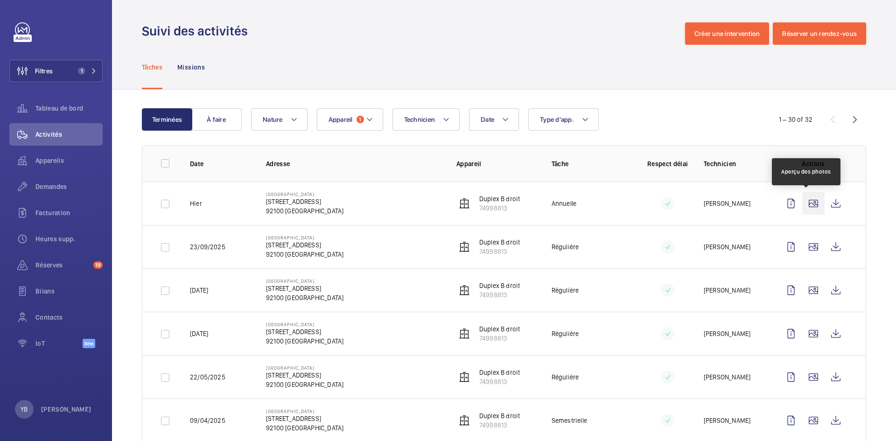
click at [807, 204] on wm-front-icon-button at bounding box center [813, 203] width 22 height 22
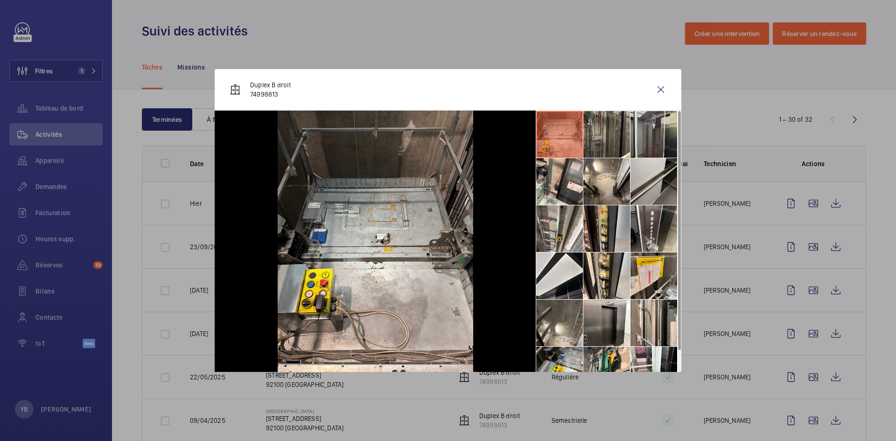
click at [659, 141] on li at bounding box center [653, 134] width 47 height 47
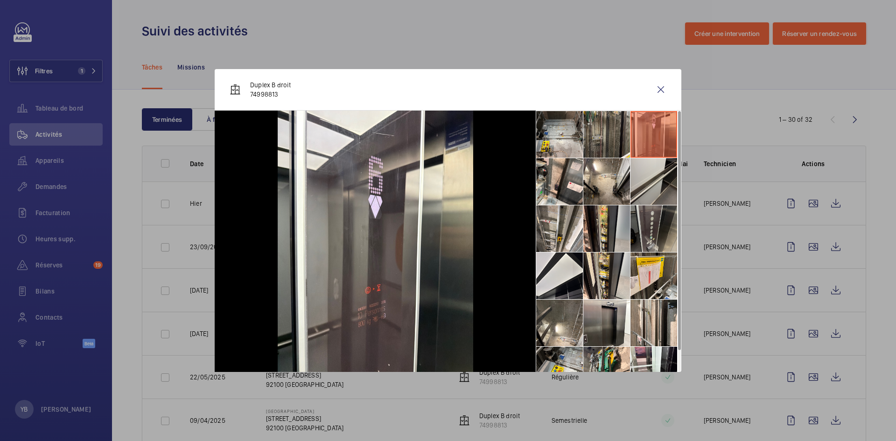
click at [647, 228] on li at bounding box center [653, 228] width 47 height 47
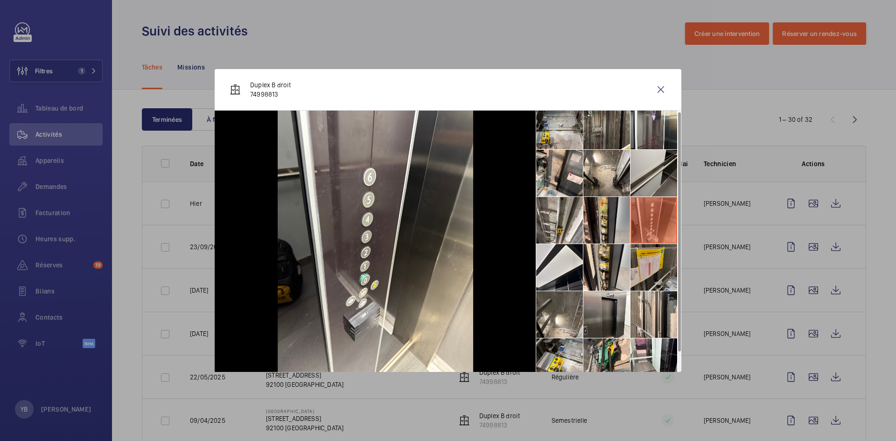
scroll to position [22, 0]
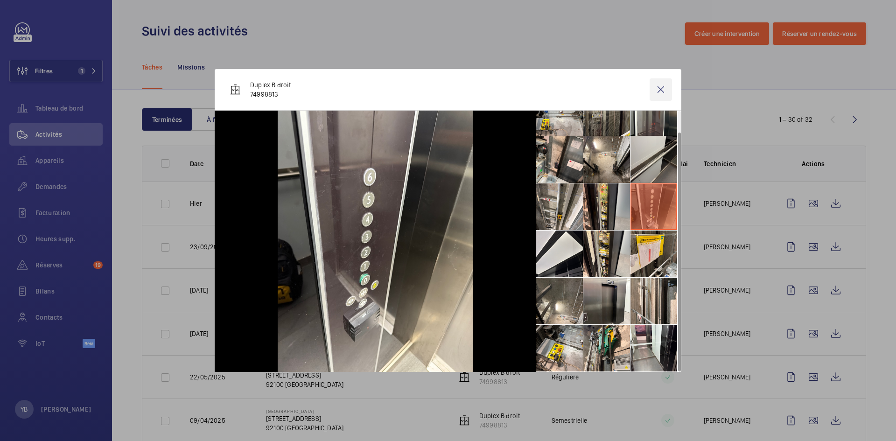
click at [660, 92] on wm-front-icon-button at bounding box center [661, 89] width 22 height 22
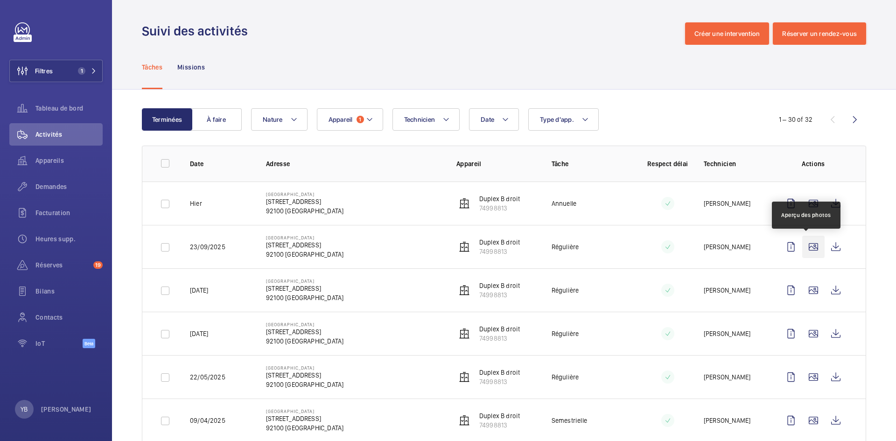
click at [803, 244] on wm-front-icon-button at bounding box center [813, 247] width 22 height 22
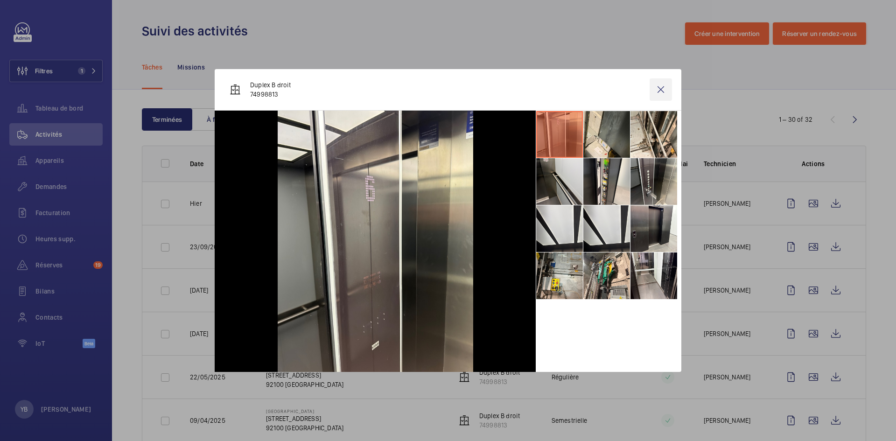
click at [658, 89] on wm-front-icon-button at bounding box center [661, 89] width 22 height 22
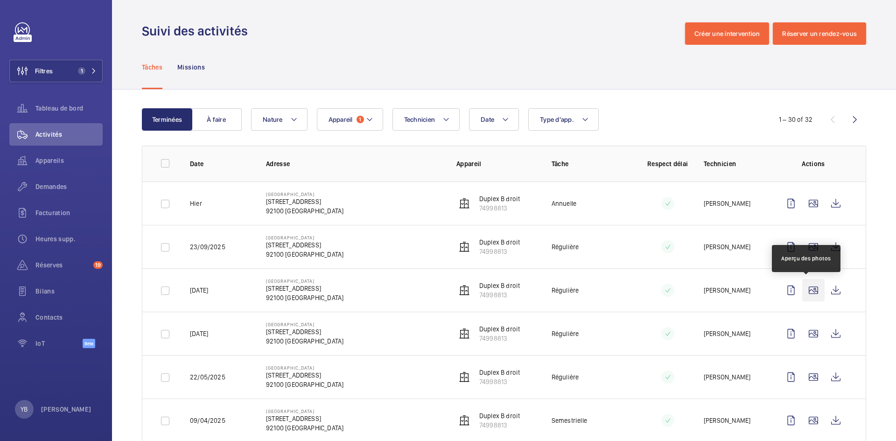
click at [807, 288] on wm-front-icon-button at bounding box center [813, 290] width 22 height 22
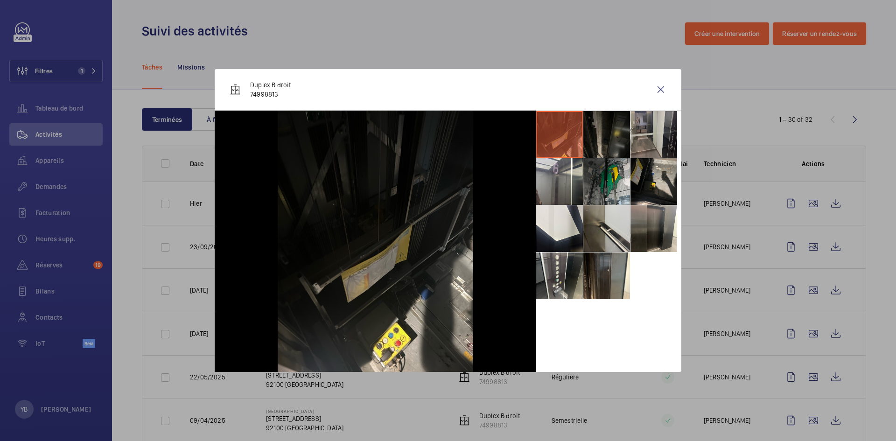
click at [670, 140] on li at bounding box center [653, 134] width 47 height 47
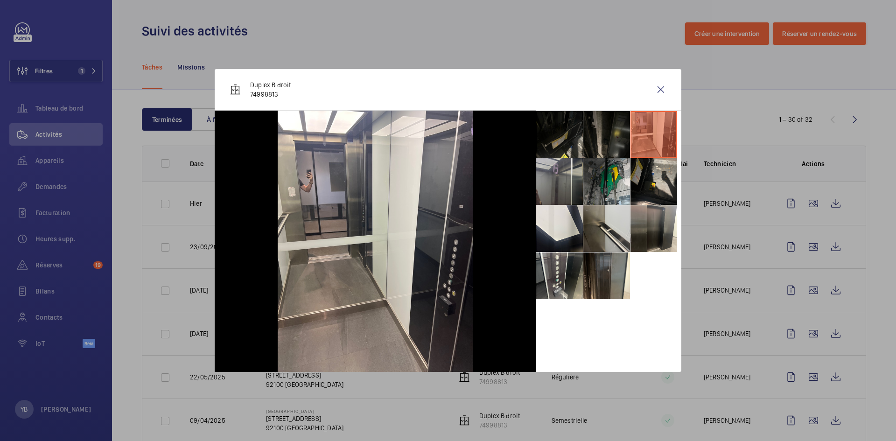
click at [567, 178] on li at bounding box center [559, 181] width 47 height 47
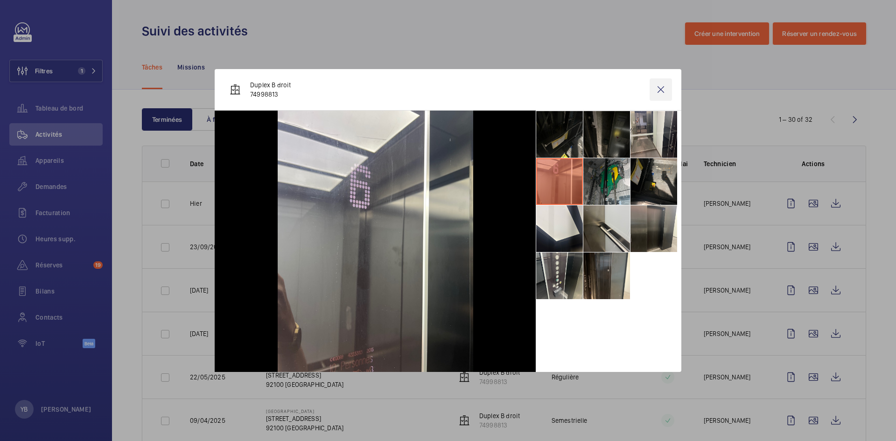
click at [663, 89] on wm-front-icon-button at bounding box center [661, 89] width 22 height 22
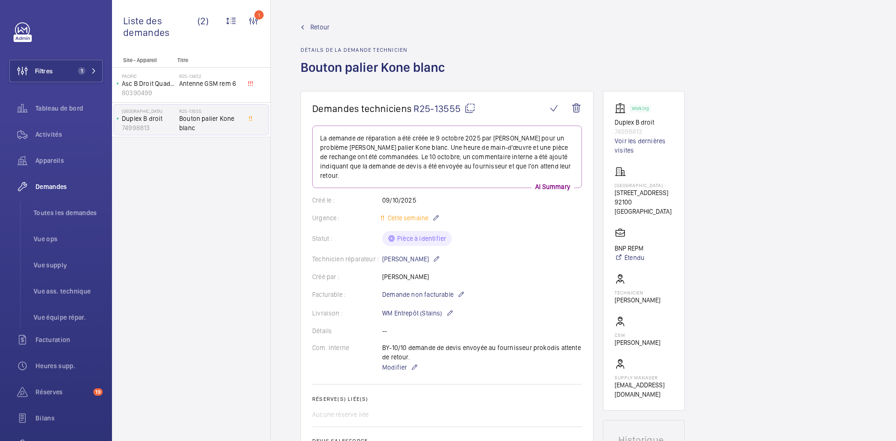
click at [470, 110] on mat-icon at bounding box center [469, 108] width 11 height 11
click at [555, 259] on div "Technicien réparateur : Grégory Roy" at bounding box center [447, 258] width 270 height 11
click at [327, 24] on span "Retour" at bounding box center [319, 26] width 19 height 9
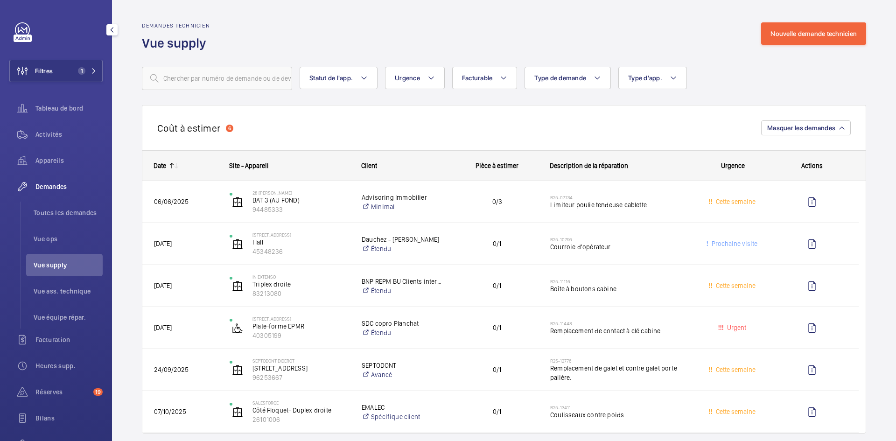
click at [63, 261] on span "Vue supply" at bounding box center [68, 264] width 69 height 9
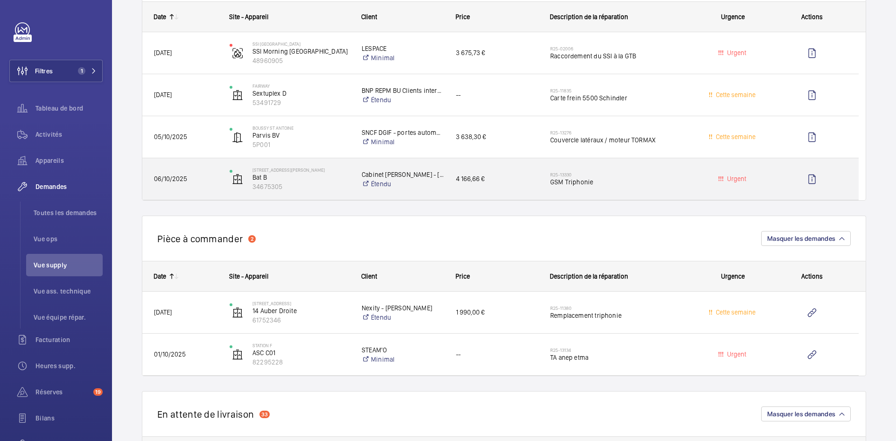
scroll to position [700, 0]
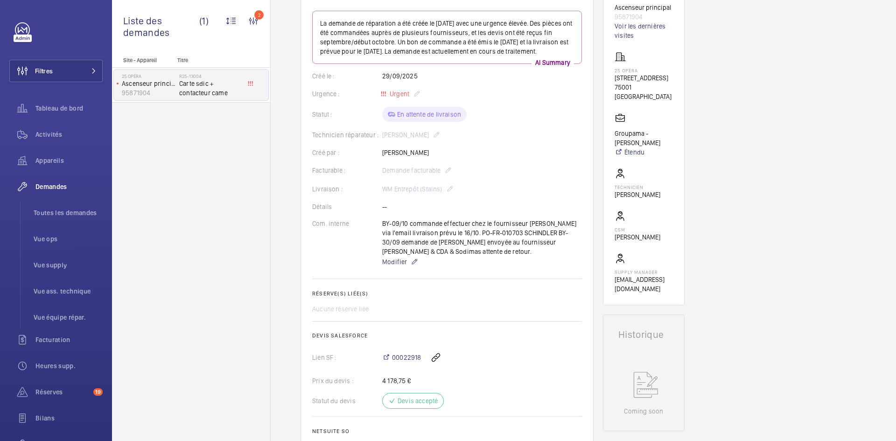
scroll to position [47, 0]
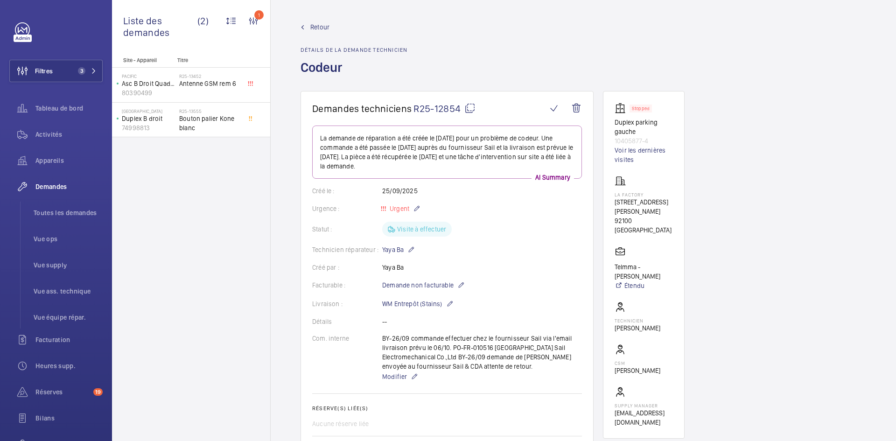
click at [472, 107] on mat-icon at bounding box center [469, 108] width 11 height 11
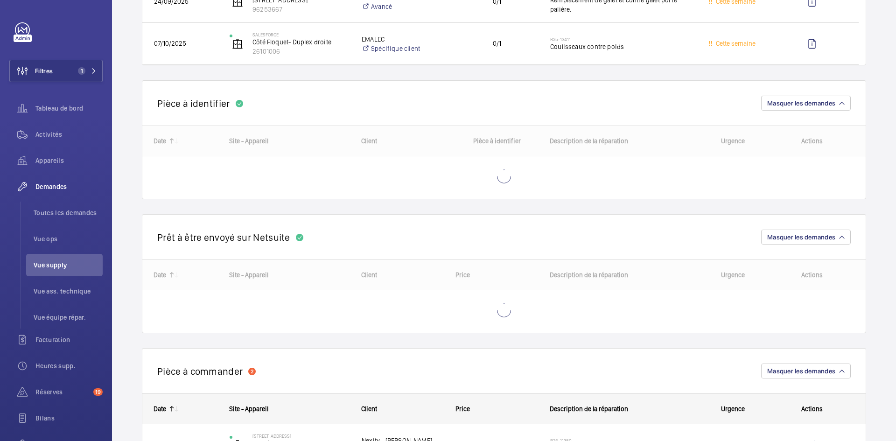
scroll to position [373, 0]
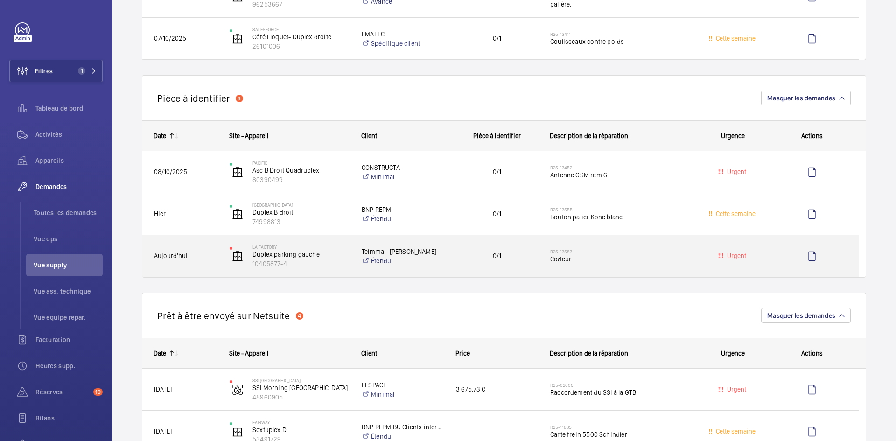
click at [204, 256] on span "Aujourd'hui" at bounding box center [185, 256] width 63 height 11
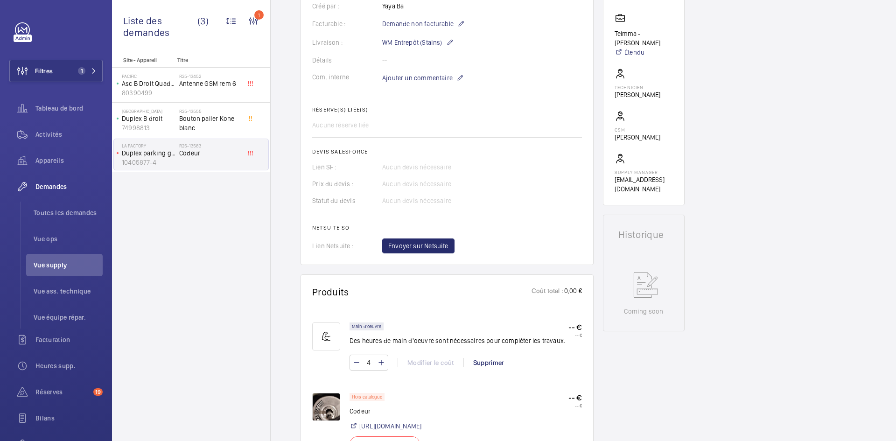
scroll to position [373, 0]
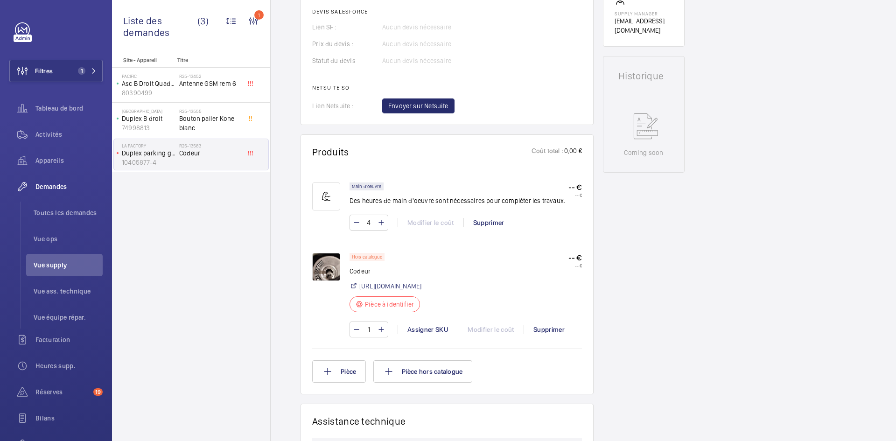
click at [332, 266] on img at bounding box center [326, 267] width 28 height 28
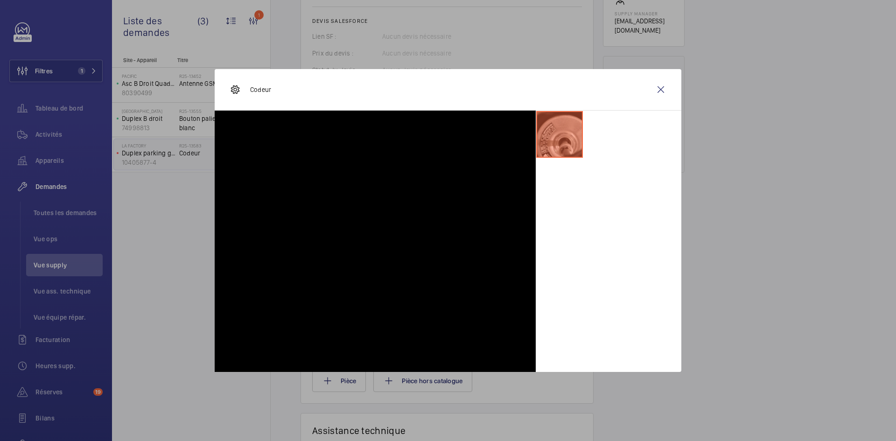
scroll to position [401, 0]
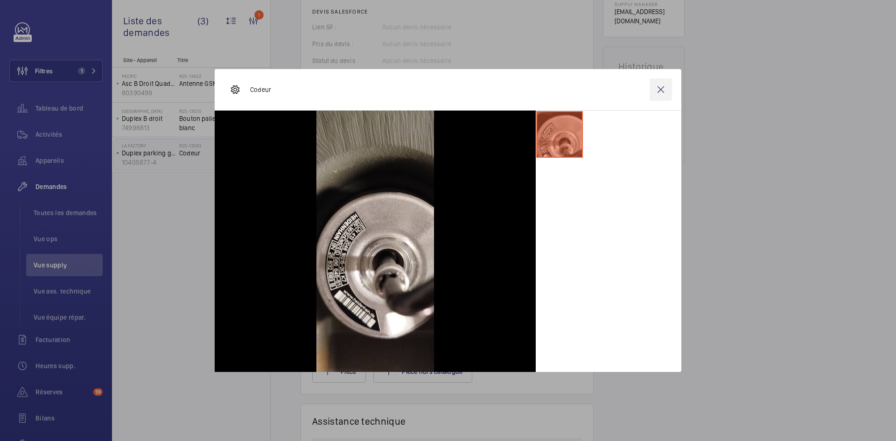
click at [658, 90] on wm-front-icon-button at bounding box center [661, 89] width 22 height 22
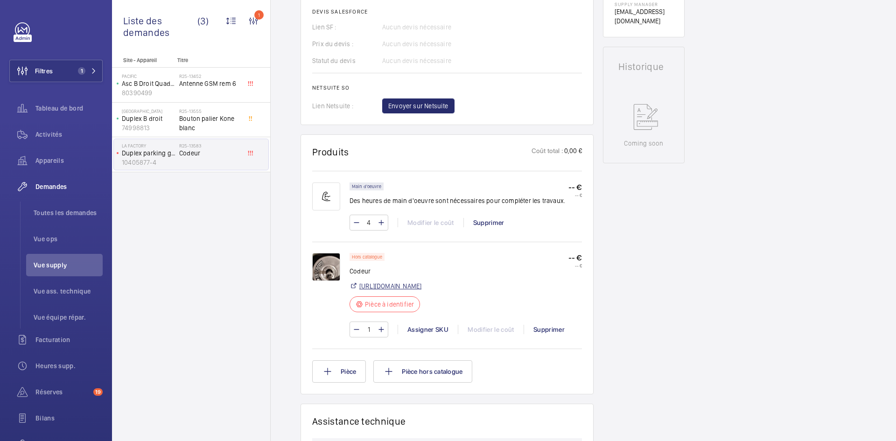
click at [421, 288] on link "https://www.elevatorshop.de/fr/heidenhain-generateur-tachymetrique-ecn-413-2048…" at bounding box center [390, 285] width 62 height 9
click at [327, 268] on img at bounding box center [326, 267] width 28 height 28
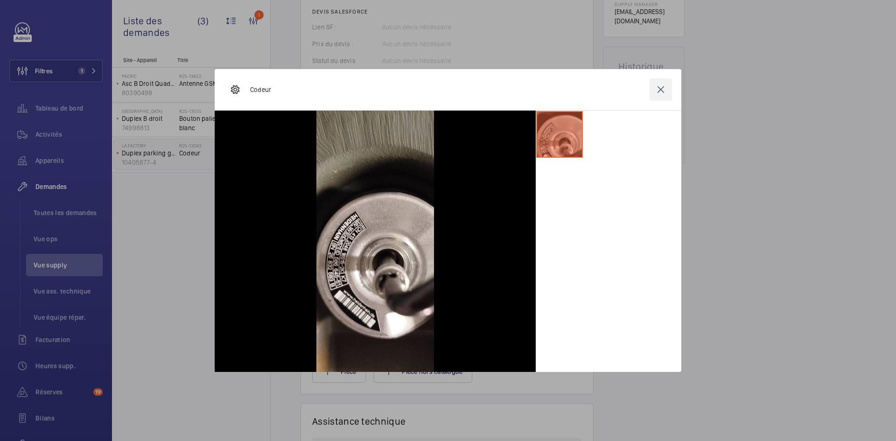
click at [661, 87] on wm-front-icon-button at bounding box center [661, 89] width 22 height 22
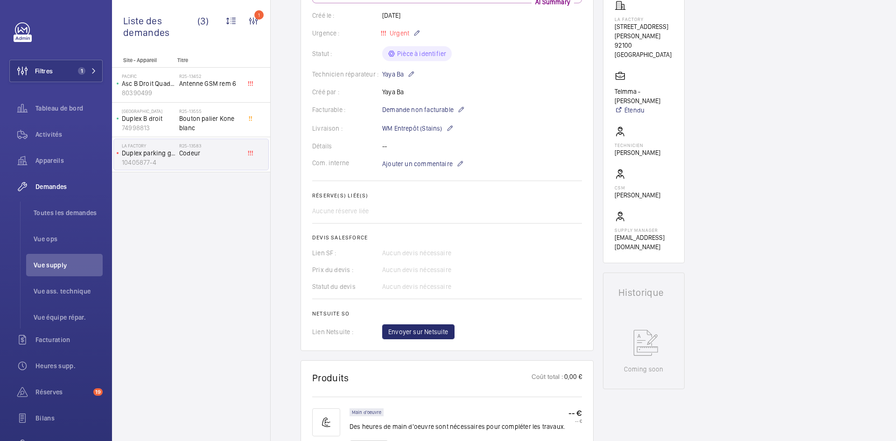
scroll to position [75, 0]
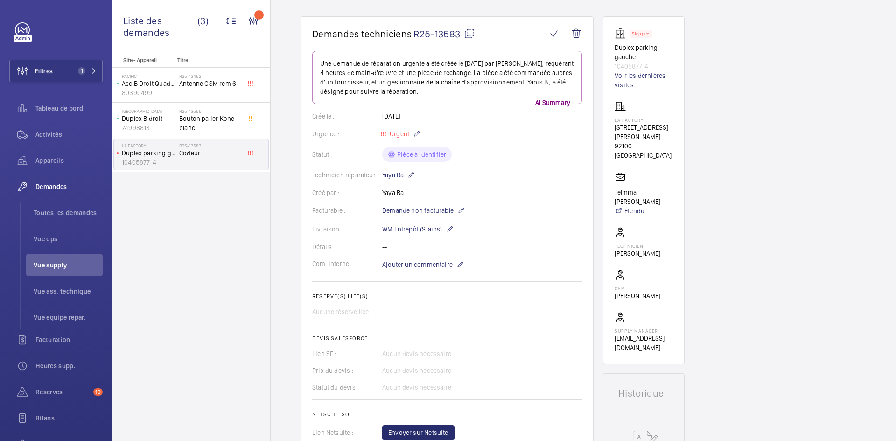
click at [467, 30] on mat-icon at bounding box center [469, 33] width 11 height 11
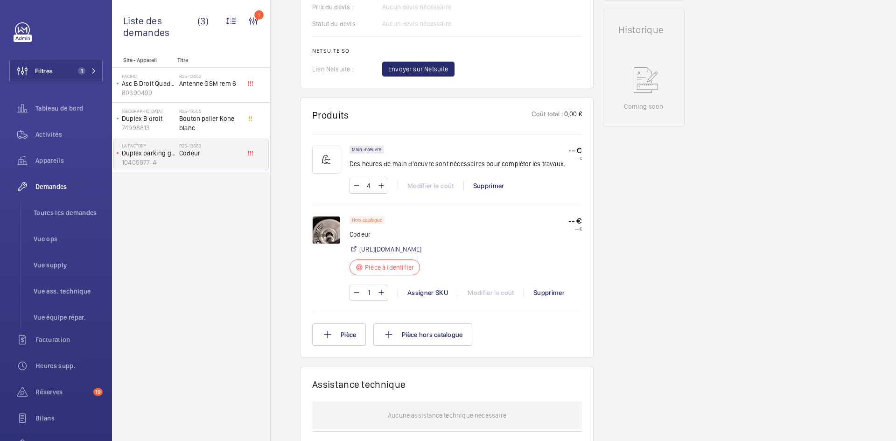
scroll to position [448, 0]
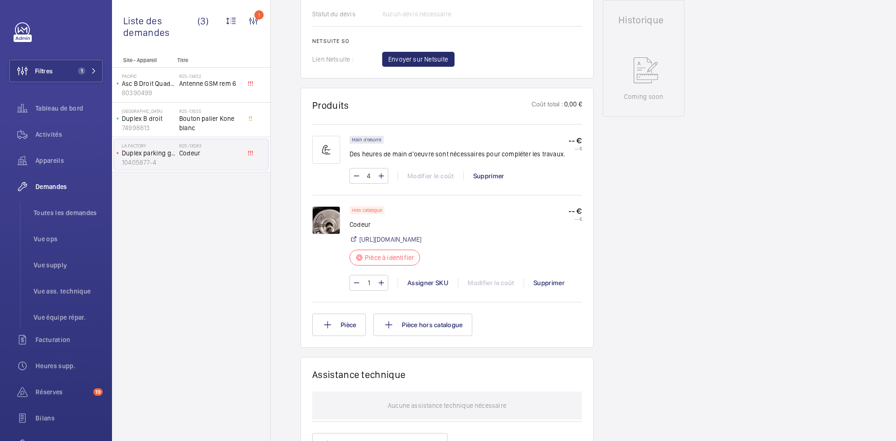
click at [333, 218] on img at bounding box center [326, 220] width 28 height 28
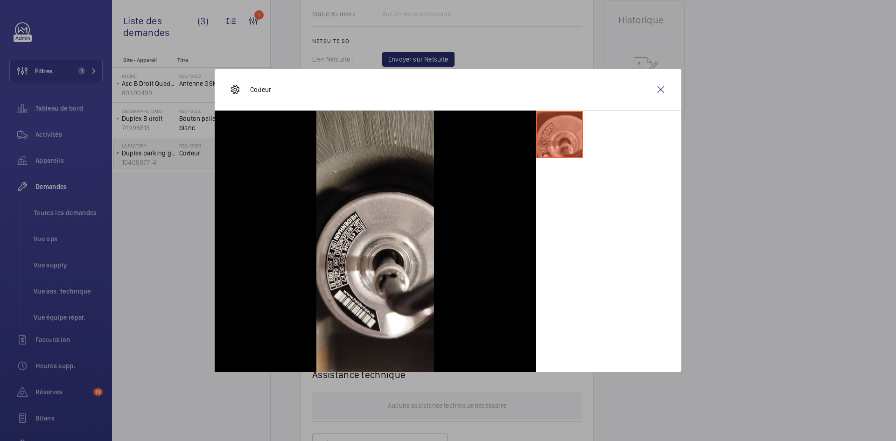
click at [661, 89] on wm-front-icon-button at bounding box center [661, 89] width 22 height 22
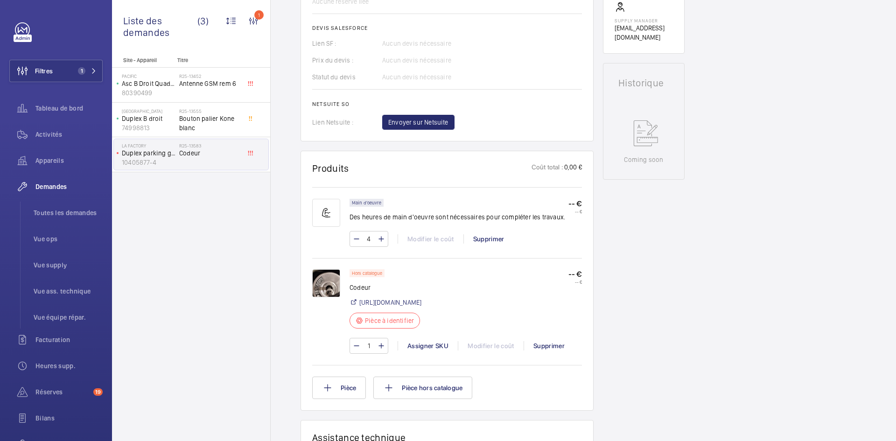
scroll to position [401, 0]
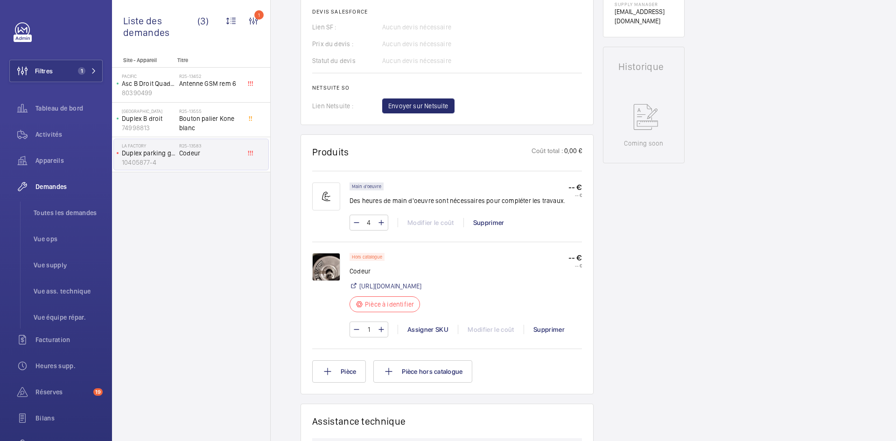
click at [322, 265] on img at bounding box center [326, 267] width 28 height 28
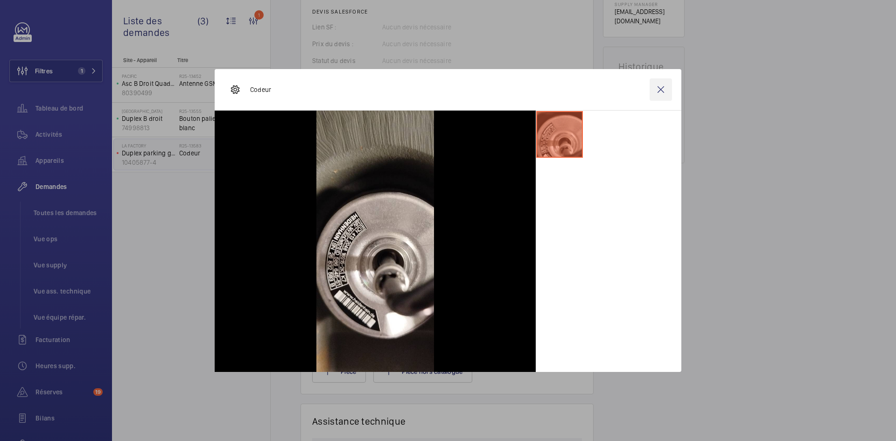
click at [657, 83] on wm-front-icon-button at bounding box center [661, 89] width 22 height 22
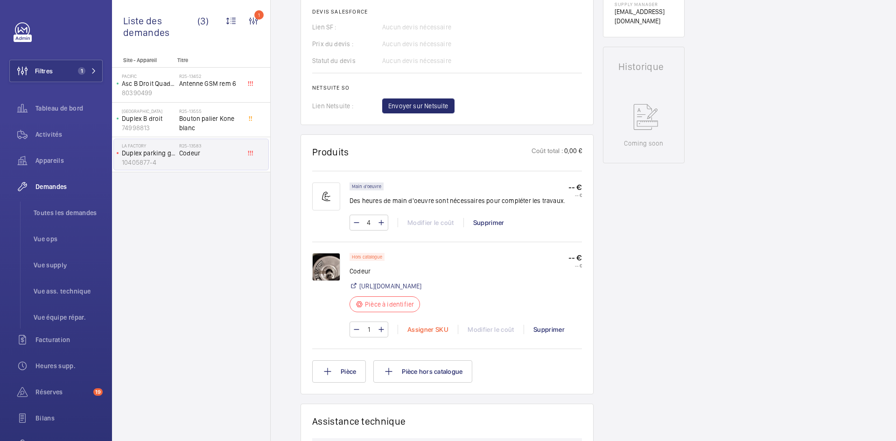
click at [421, 334] on div "Assigner SKU" at bounding box center [428, 329] width 60 height 9
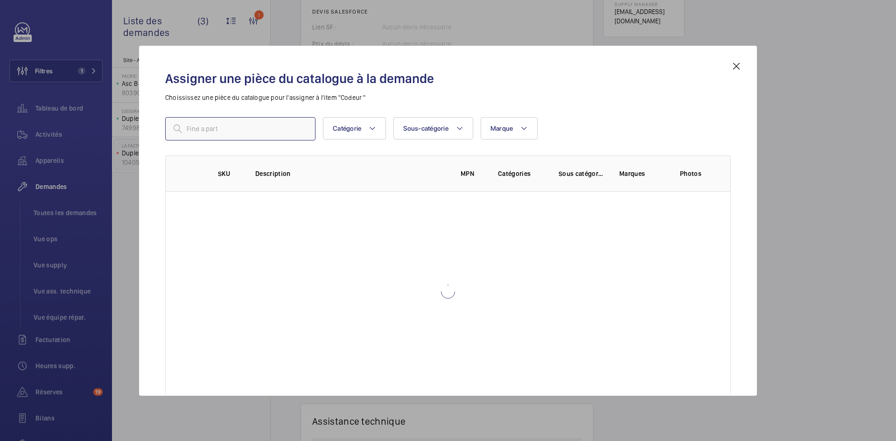
click at [240, 127] on input "text" at bounding box center [240, 128] width 150 height 23
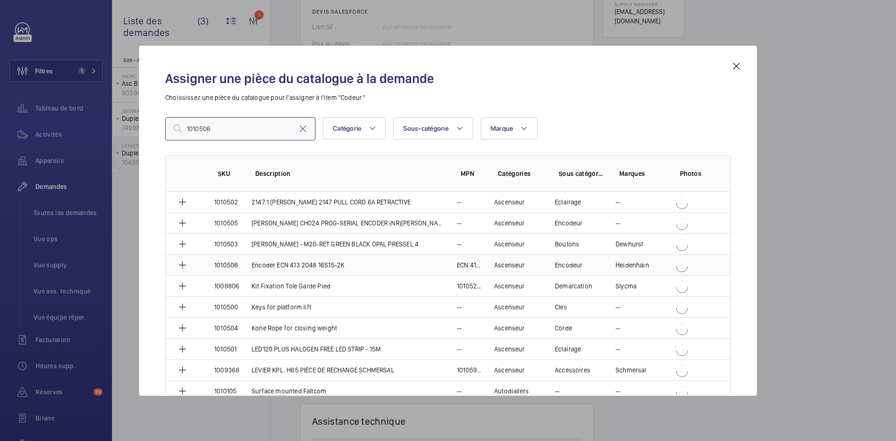
type input "1010506"
click at [245, 265] on td "Encoder ECN 413 2048 16S15-2K" at bounding box center [342, 264] width 205 height 21
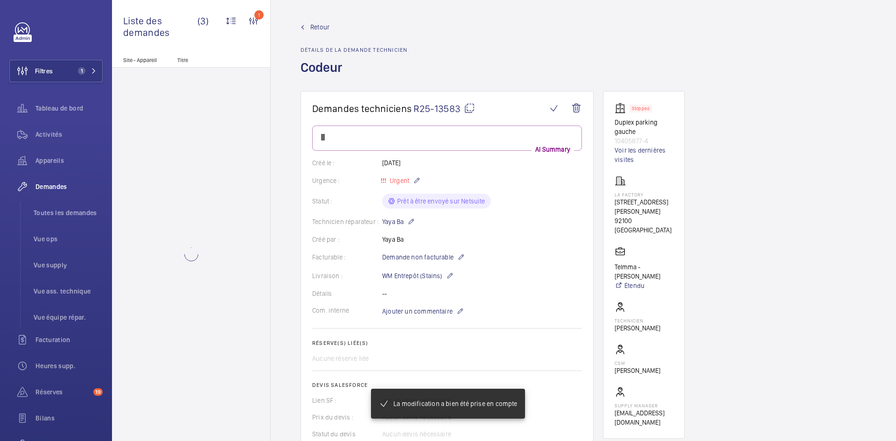
scroll to position [401, 0]
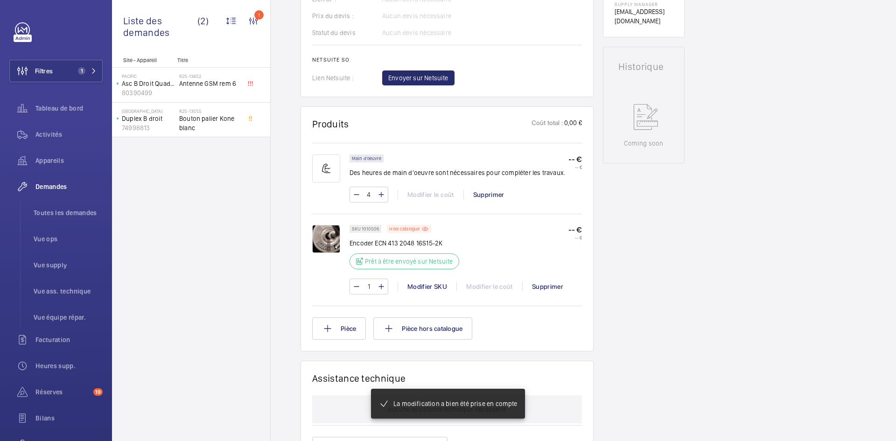
click at [321, 237] on img at bounding box center [326, 239] width 28 height 28
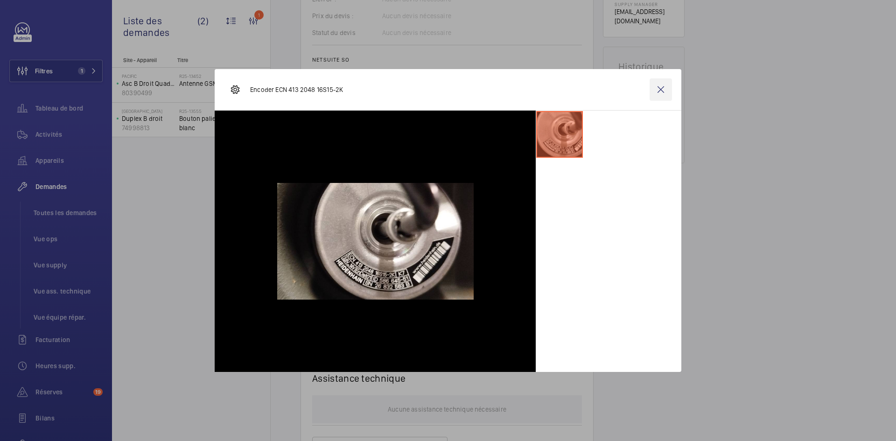
click at [664, 91] on wm-front-icon-button at bounding box center [661, 89] width 22 height 22
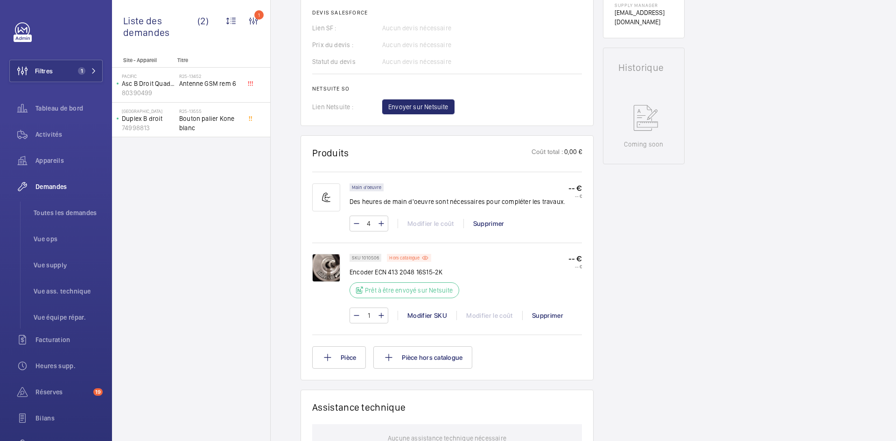
scroll to position [401, 0]
click at [440, 106] on span "Envoyer sur Netsuite" at bounding box center [418, 105] width 60 height 9
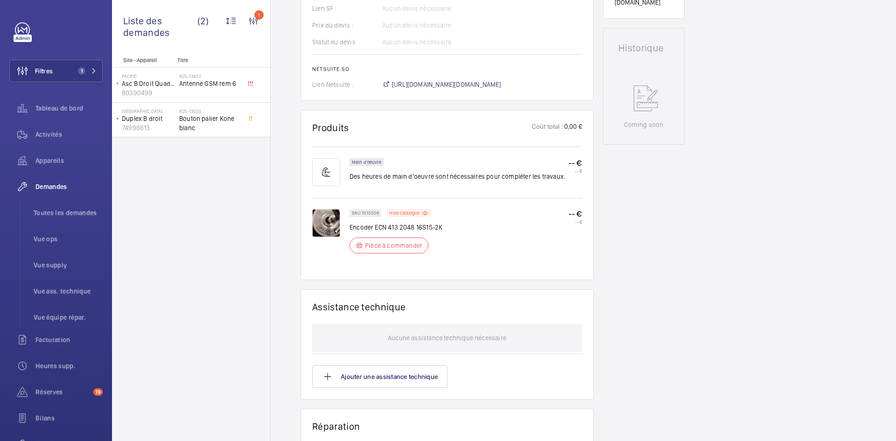
scroll to position [429, 0]
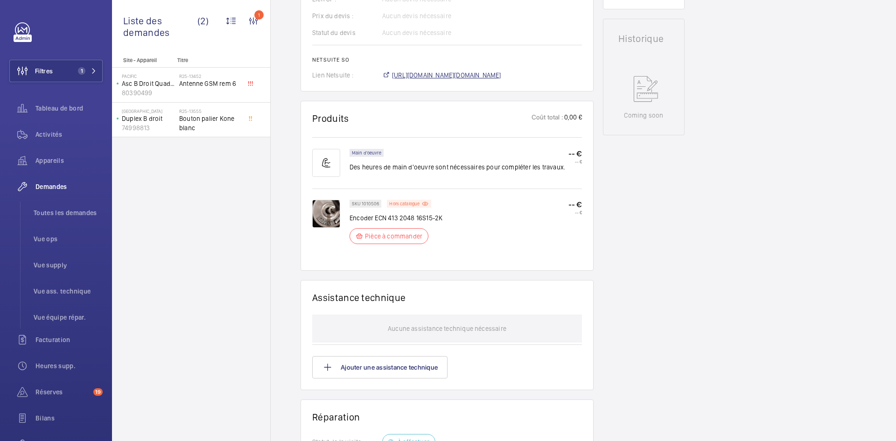
click at [439, 77] on span "https://6461500.app.netsuite.com/app/accounting/transactions/salesord.nl?id=308…" at bounding box center [446, 74] width 109 height 9
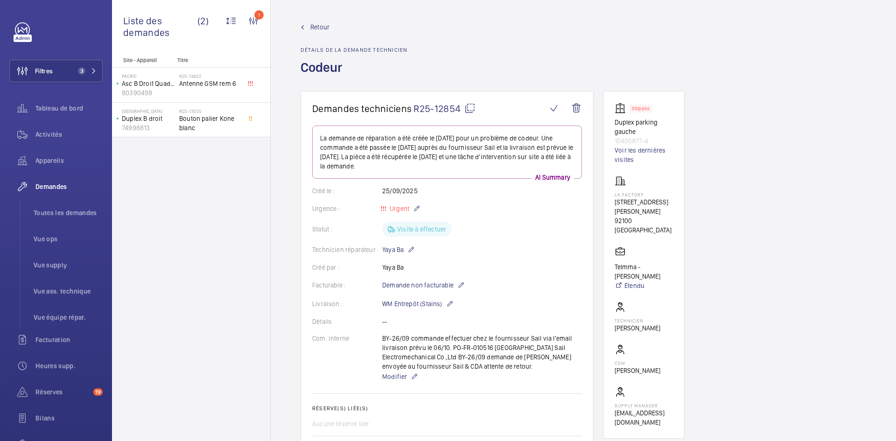
click at [468, 105] on mat-icon at bounding box center [469, 108] width 11 height 11
click at [469, 107] on mat-icon at bounding box center [469, 108] width 11 height 11
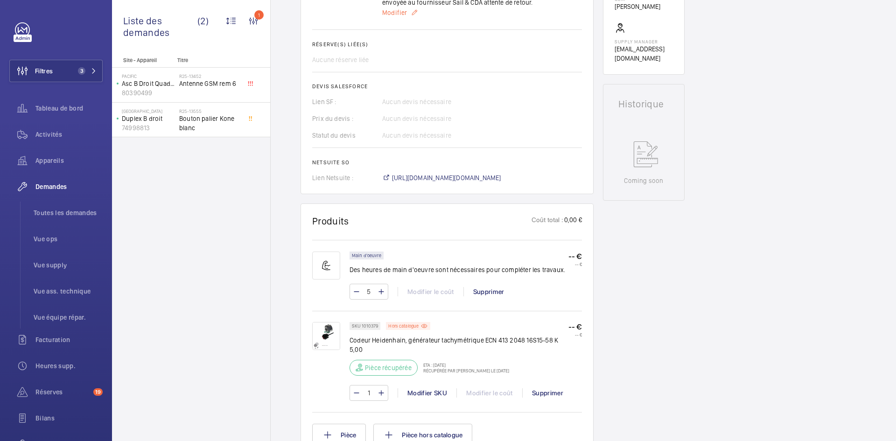
scroll to position [420, 0]
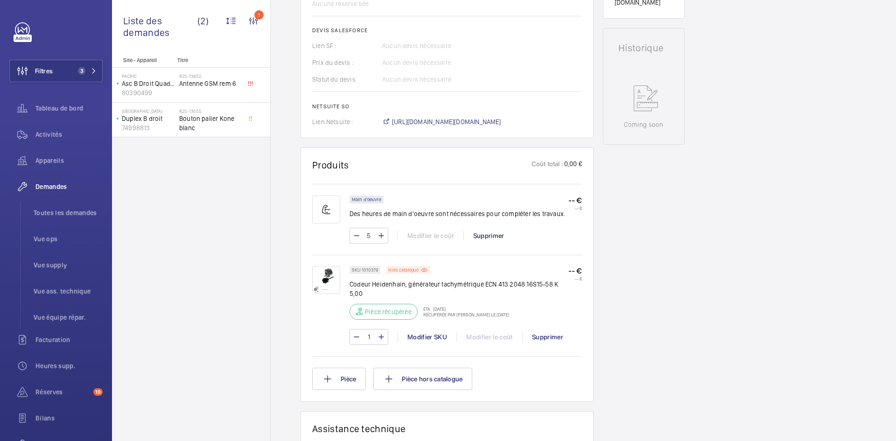
click at [319, 278] on img at bounding box center [326, 280] width 28 height 28
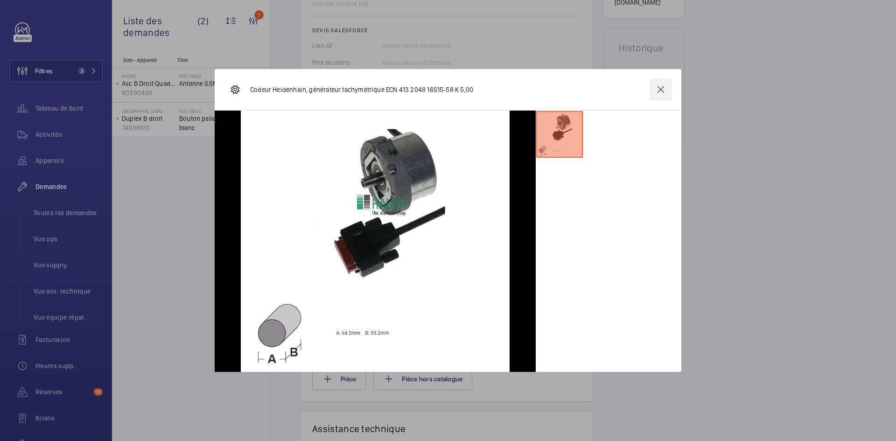
click at [667, 90] on wm-front-icon-button at bounding box center [661, 89] width 22 height 22
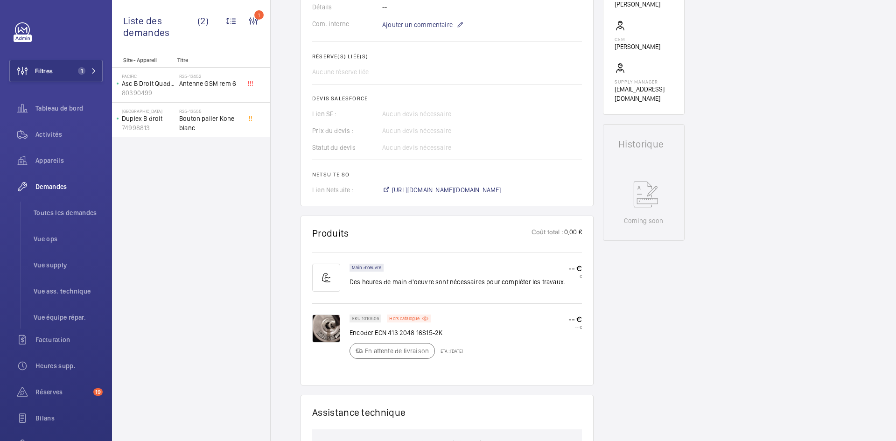
scroll to position [327, 0]
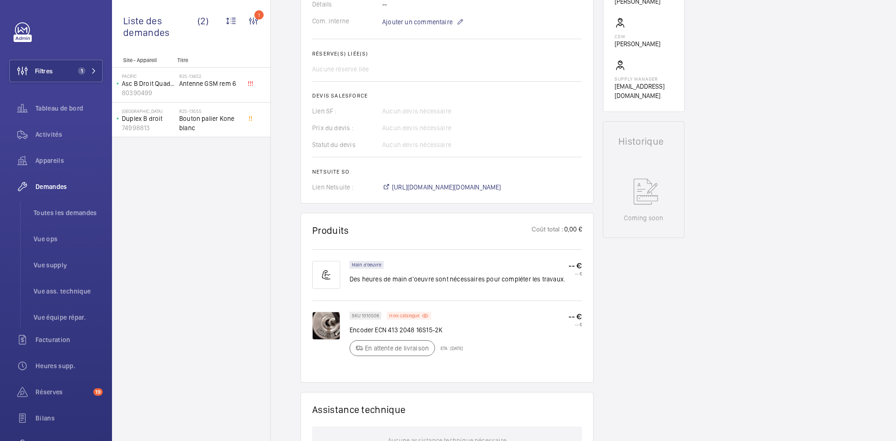
click at [336, 324] on img at bounding box center [326, 326] width 28 height 28
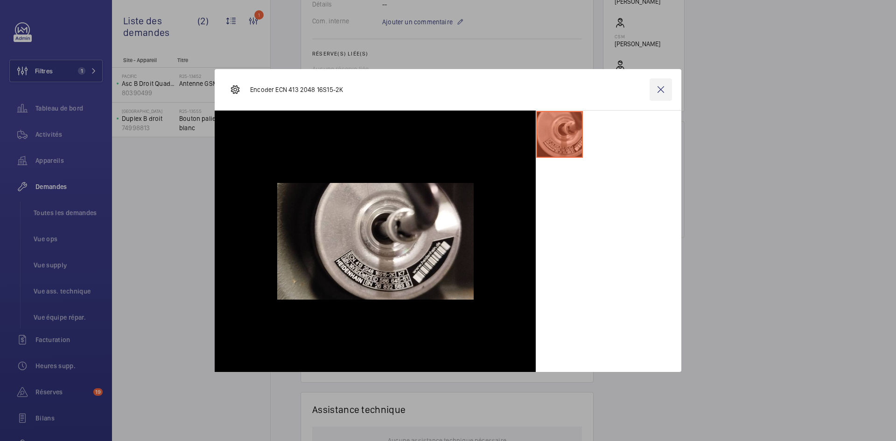
click at [665, 91] on wm-front-icon-button at bounding box center [661, 89] width 22 height 22
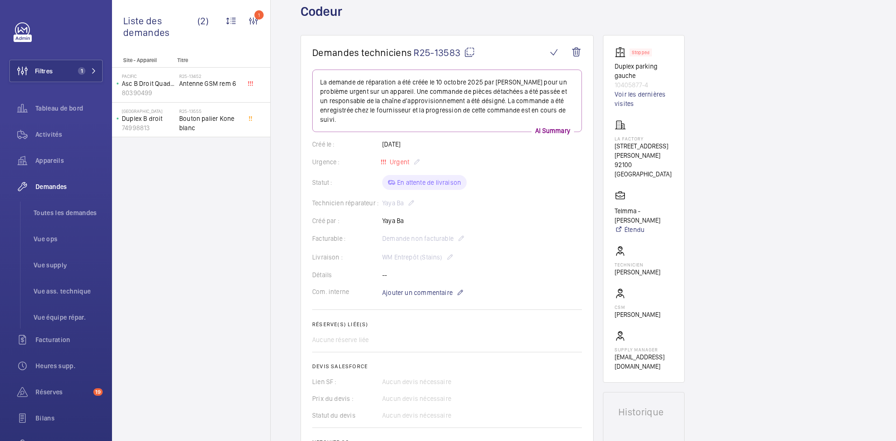
scroll to position [0, 0]
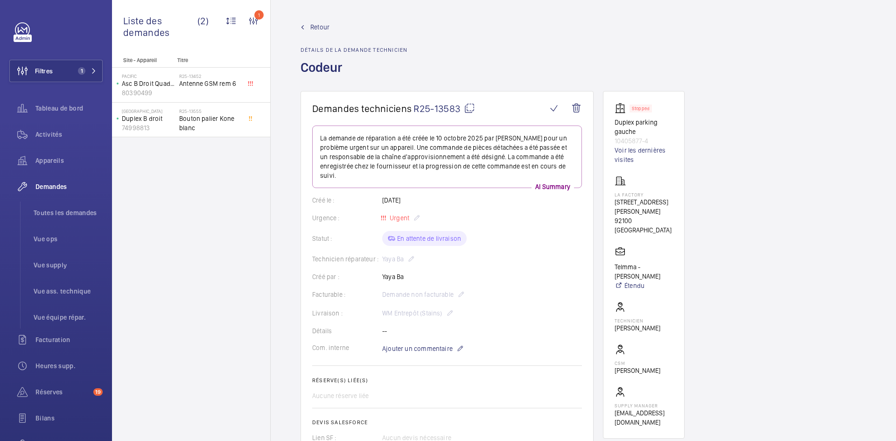
click at [320, 25] on span "Retour" at bounding box center [319, 26] width 19 height 9
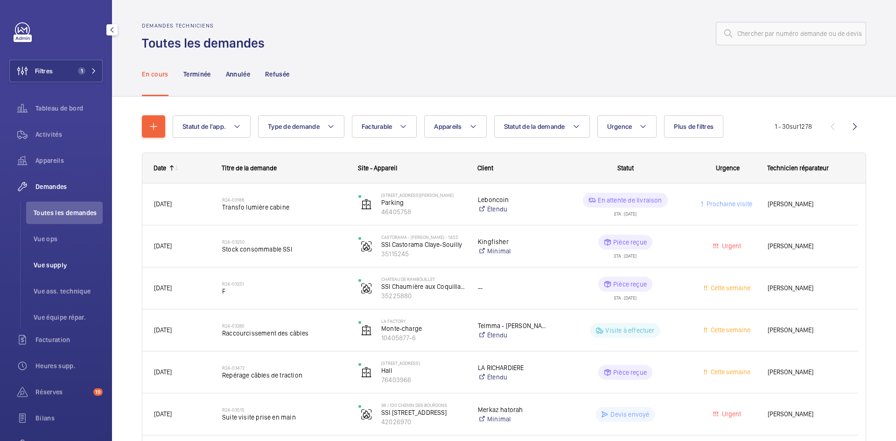
click at [60, 260] on li "Vue supply" at bounding box center [64, 265] width 77 height 22
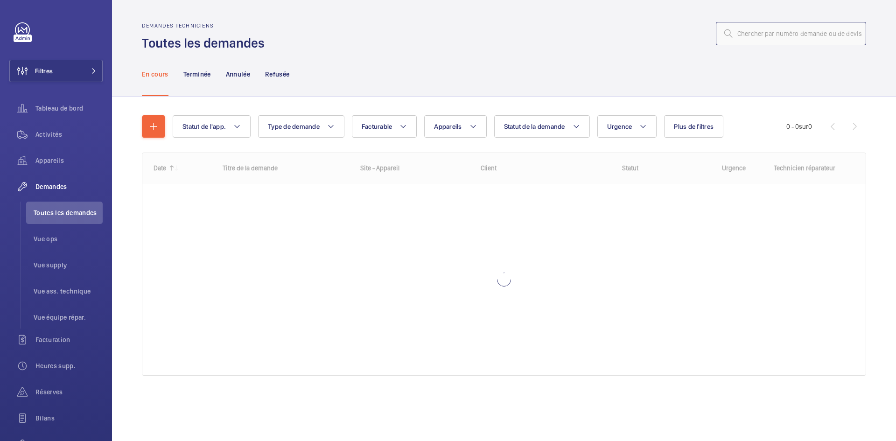
click at [743, 37] on input "text" at bounding box center [791, 33] width 150 height 23
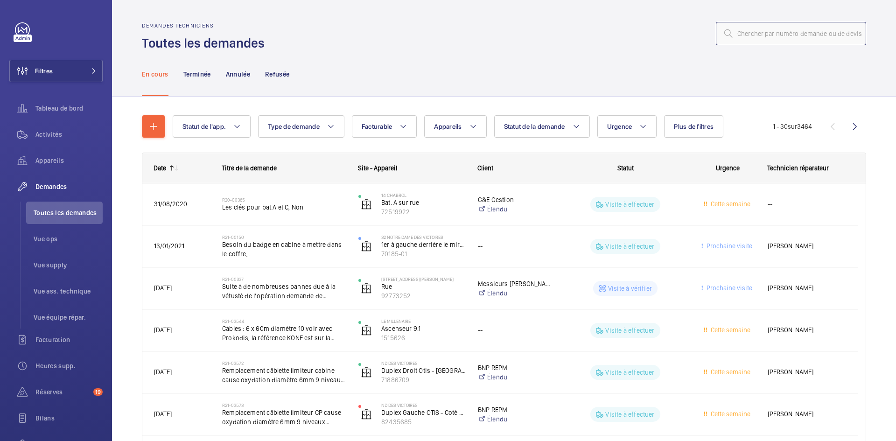
paste input "R25-11805"
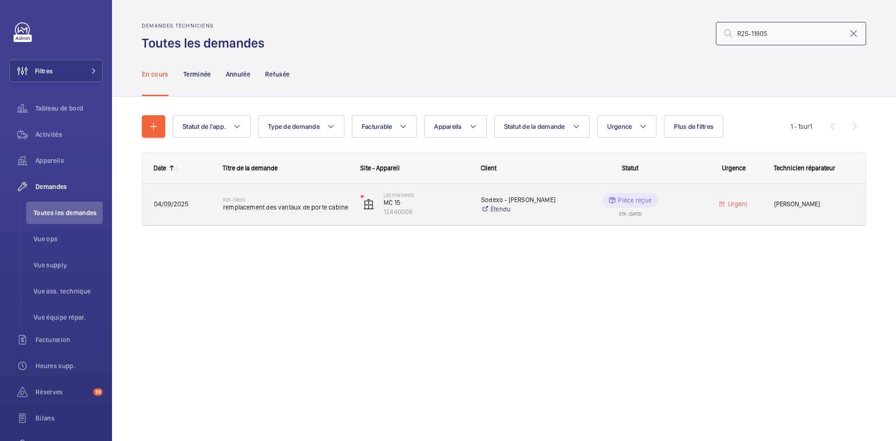
type input "R25-11805"
click at [195, 201] on span "04/09/2025" at bounding box center [182, 204] width 57 height 11
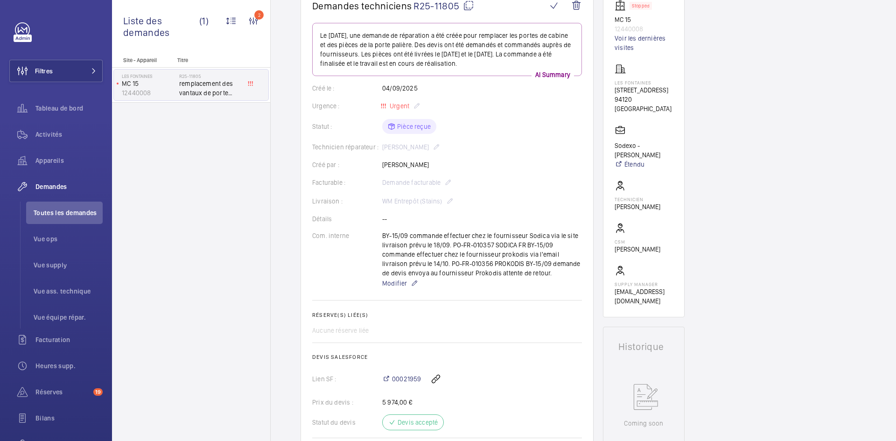
scroll to position [75, 0]
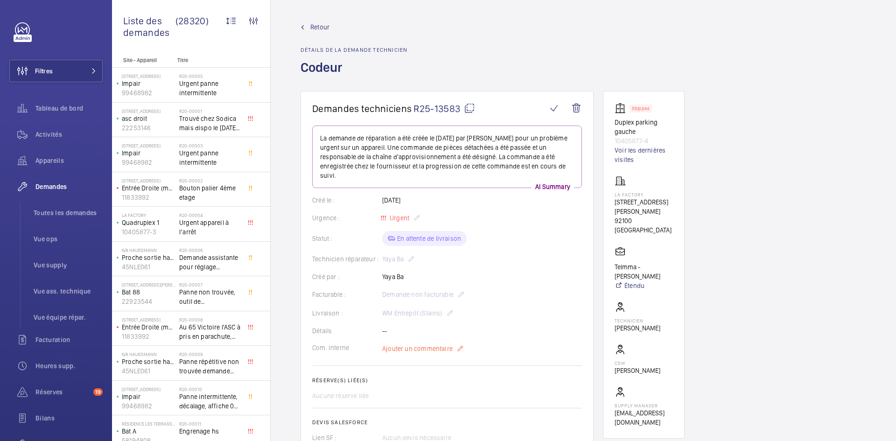
click at [409, 350] on span "Ajouter un commentaire" at bounding box center [417, 348] width 70 height 9
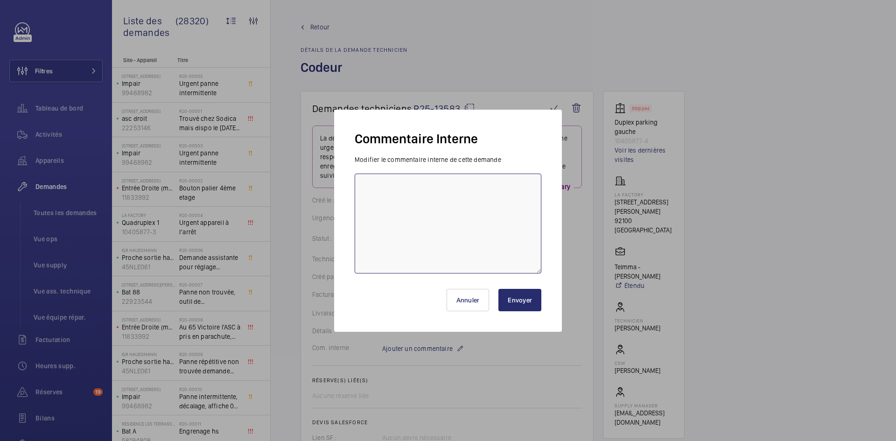
click at [392, 189] on textarea at bounding box center [448, 224] width 187 height 100
paste textarea "BY-10/10 commande effectuer chez le fournisseur Sail via l'email livraison prév…"
type textarea "BY-10/10 commande effectuer chez le fournisseur Sail via l'email livraison prév…"
click at [519, 297] on button "Envoyer" at bounding box center [519, 300] width 43 height 22
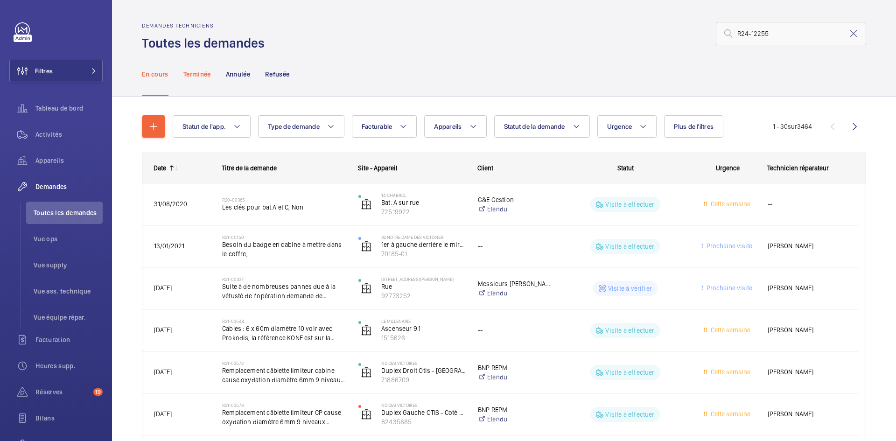
type input "R24-12255"
click at [191, 72] on p "Terminée" at bounding box center [197, 74] width 28 height 9
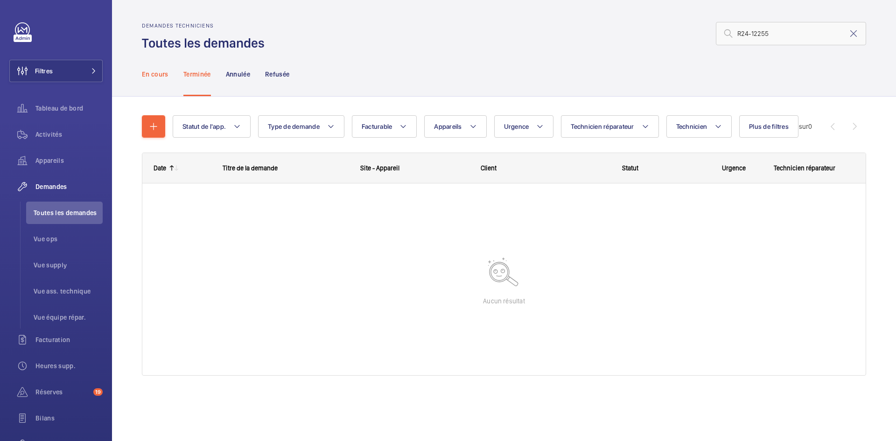
click at [160, 71] on p "En cours" at bounding box center [155, 74] width 27 height 9
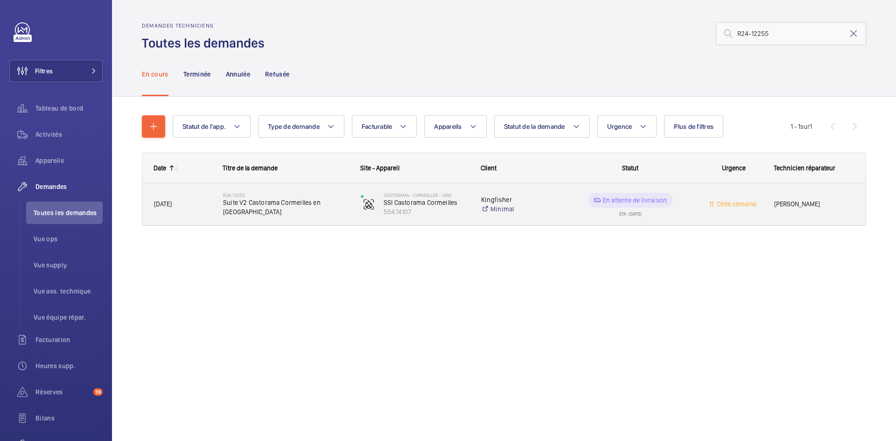
click at [192, 203] on span "07/11/2024" at bounding box center [182, 204] width 57 height 11
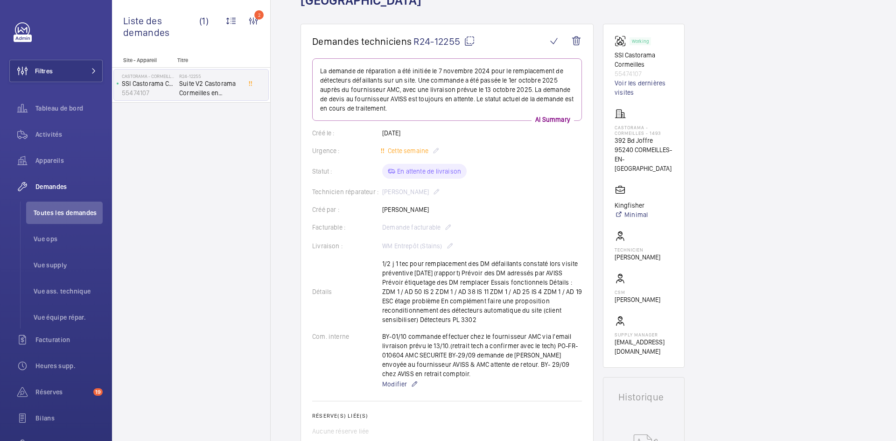
scroll to position [84, 0]
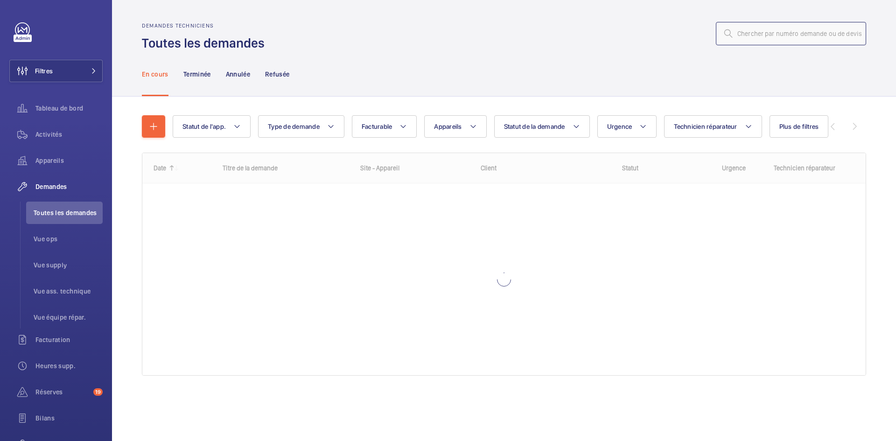
click at [789, 34] on input "text" at bounding box center [791, 33] width 150 height 23
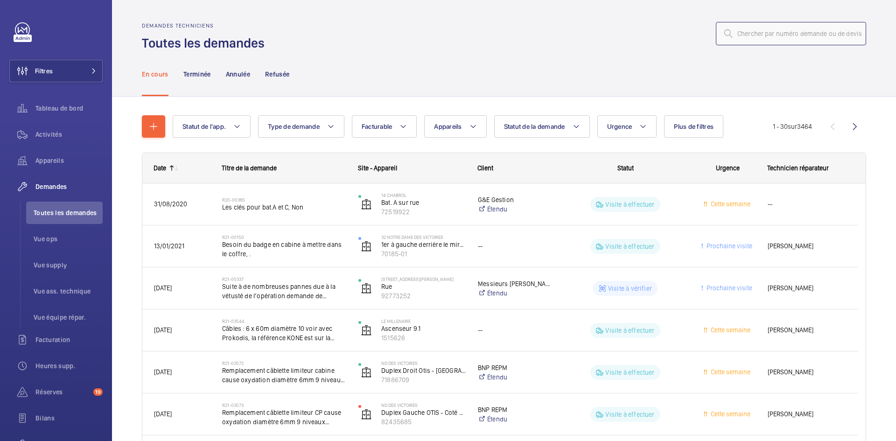
paste input "R25-11897"
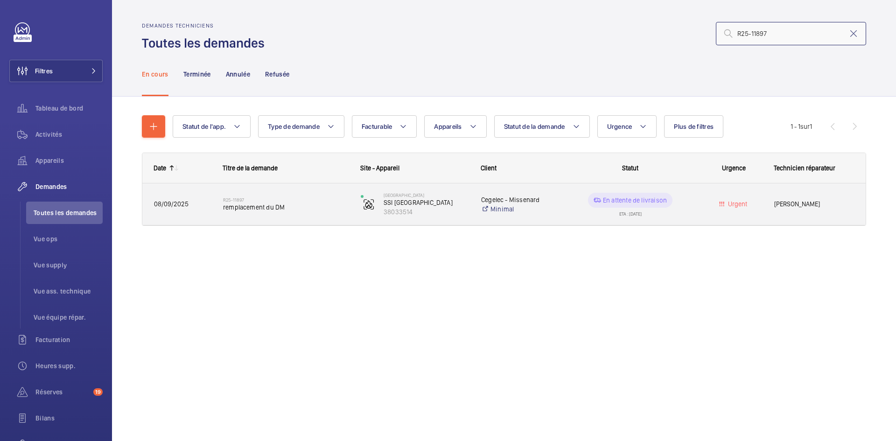
type input "R25-11897"
click at [214, 200] on div "R25-11897 remplacement du DM" at bounding box center [280, 204] width 137 height 42
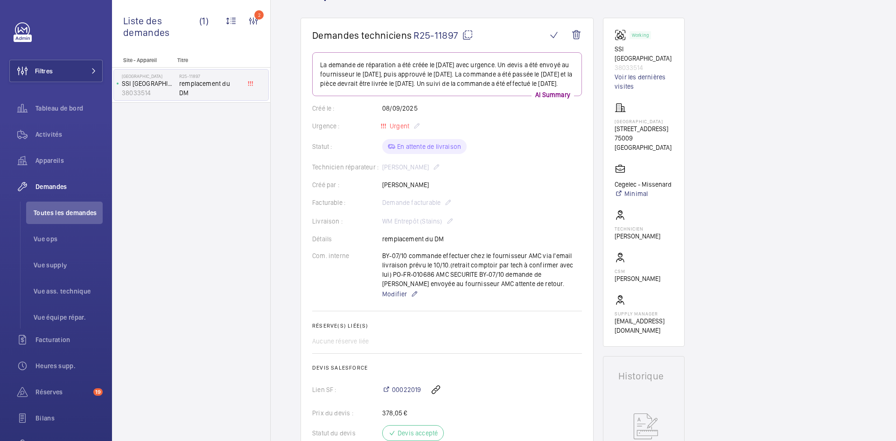
scroll to position [47, 0]
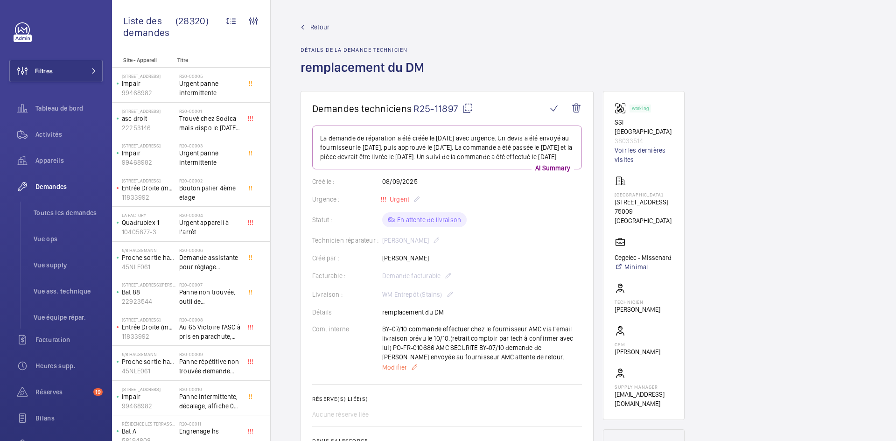
click at [393, 372] on span "Modifier" at bounding box center [394, 367] width 25 height 9
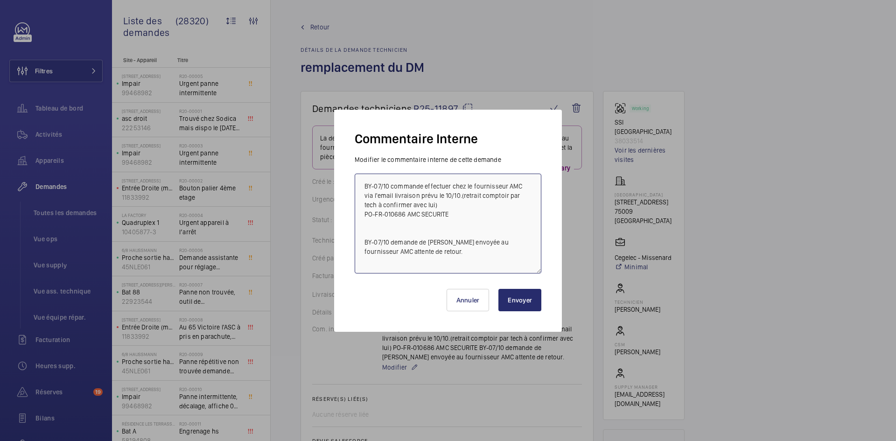
click at [439, 192] on textarea "BY-07/10 commande effectuer chez le fournisseur AMC via l'email livraison prévu…" at bounding box center [448, 224] width 187 height 100
type textarea "BY-07/10 commande effectuer chez le fournisseur AMC via l'email livraison prévu…"
click at [514, 299] on button "Envoyer" at bounding box center [519, 300] width 43 height 22
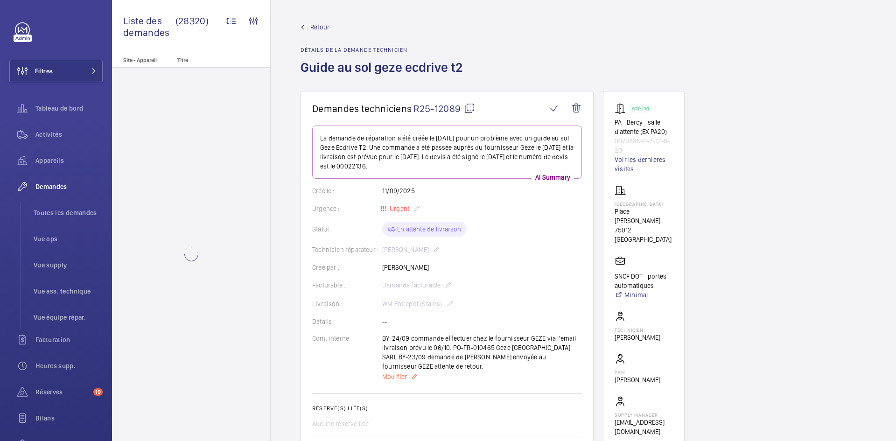
click at [393, 372] on span "Modifier" at bounding box center [394, 376] width 25 height 9
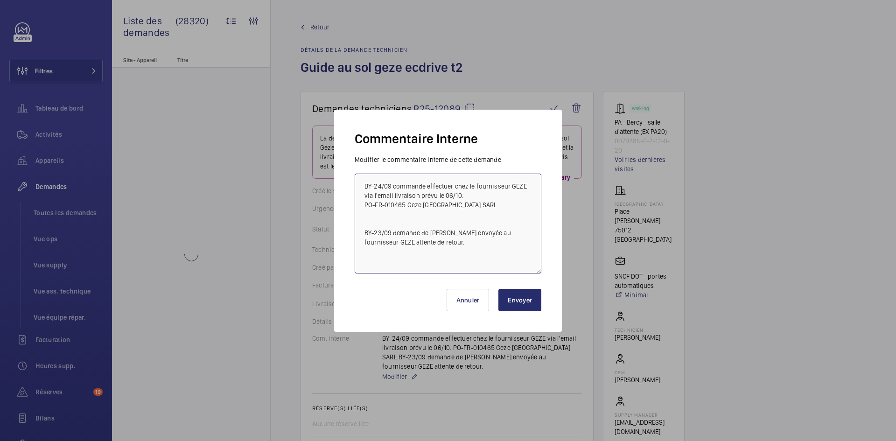
click at [362, 184] on textarea "BY-24/09 commande effectuer chez le fournisseur GEZE via l'email livraison prév…" at bounding box center [448, 224] width 187 height 100
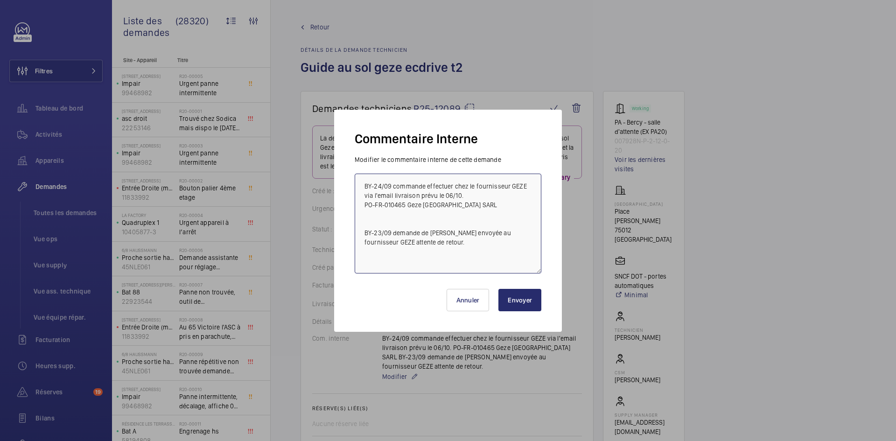
drag, startPoint x: 362, startPoint y: 184, endPoint x: 371, endPoint y: 178, distance: 10.4
click at [364, 183] on textarea "BY-24/09 commande effectuer chez le fournisseur GEZE via l'email livraison prév…" at bounding box center [448, 224] width 187 height 100
paste textarea "BY-08/10 Fournisseur relancer. BY-06/10 Fournisseur relancer."
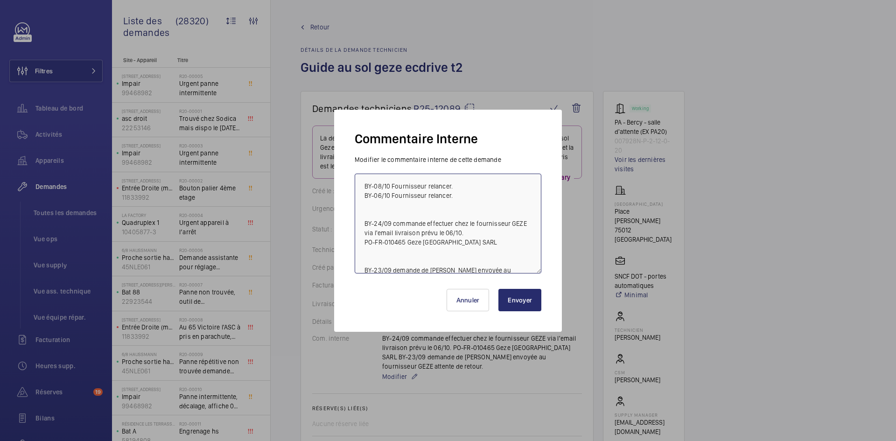
type textarea "BY-08/10 Fournisseur relancer. BY-06/10 Fournisseur relancer. BY-24/09 commande…"
click at [525, 302] on button "Envoyer" at bounding box center [519, 300] width 43 height 22
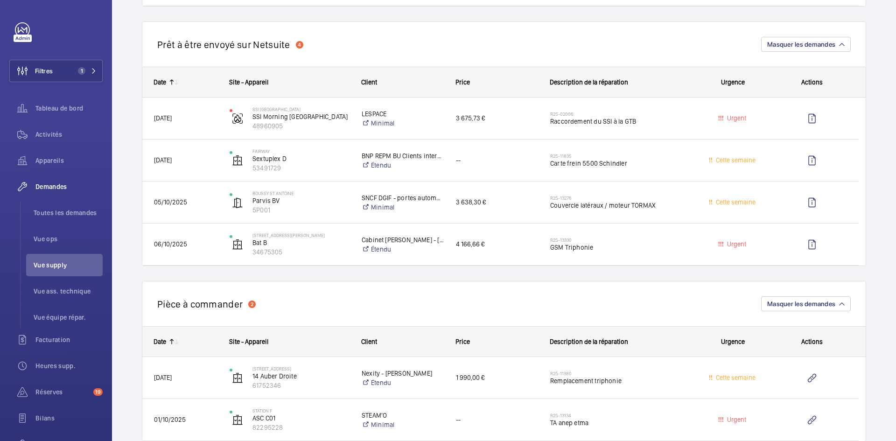
scroll to position [607, 0]
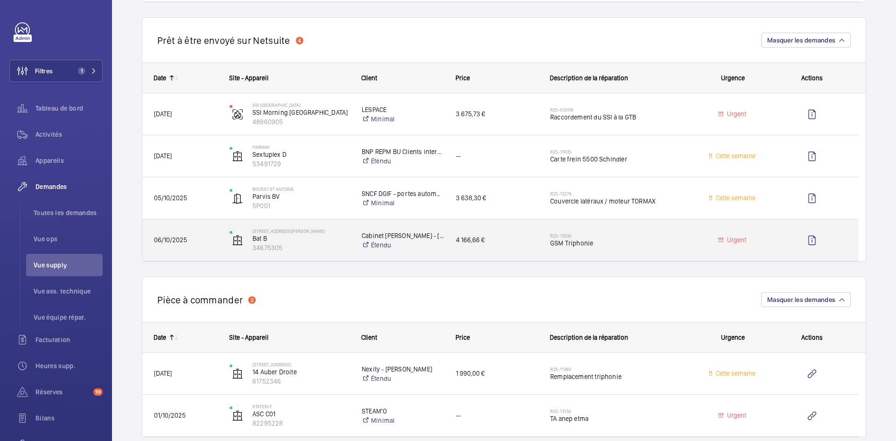
click at [196, 242] on span "06/10/2025" at bounding box center [185, 240] width 63 height 11
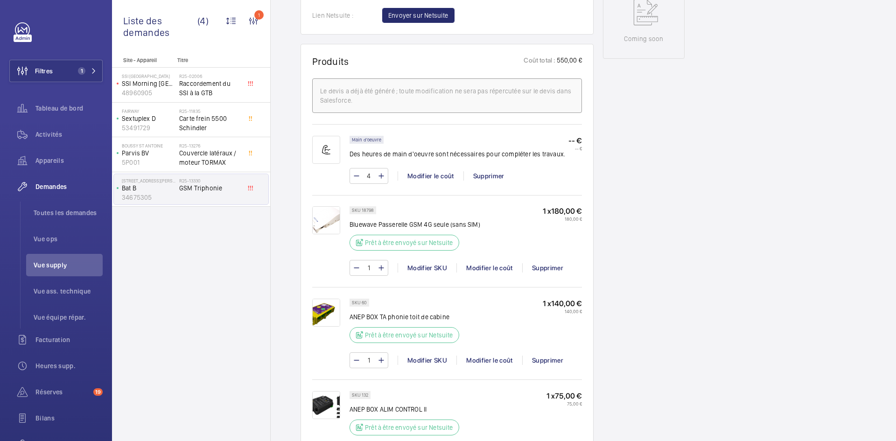
scroll to position [373, 0]
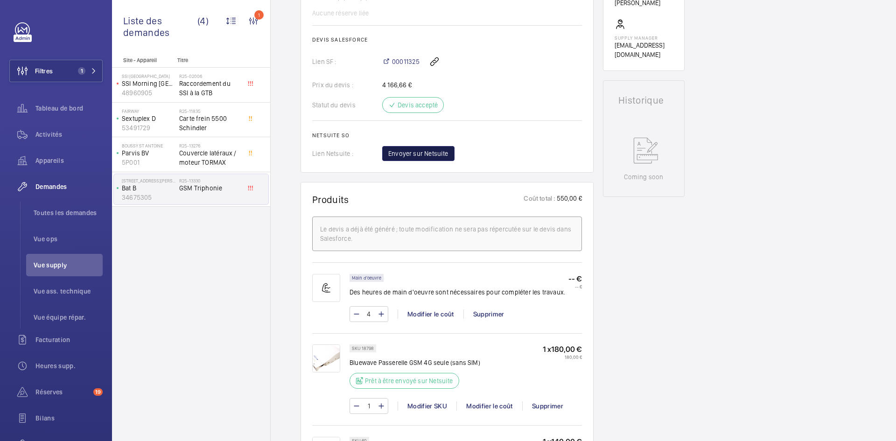
click at [433, 153] on span "Envoyer sur Netsuite" at bounding box center [418, 153] width 60 height 9
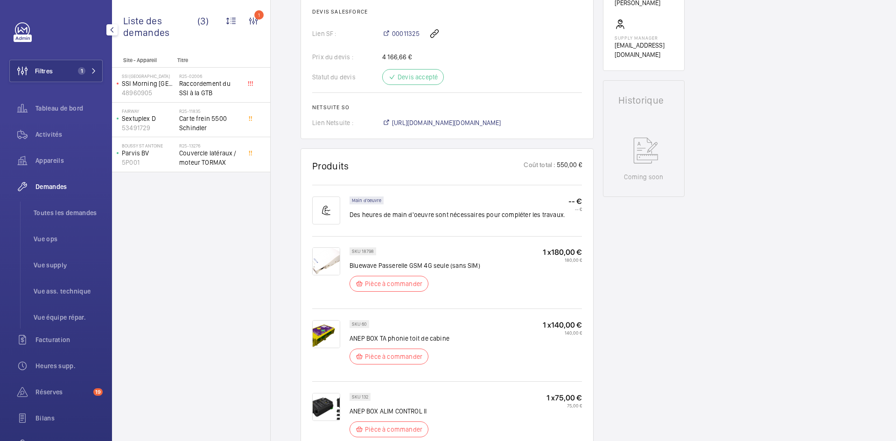
scroll to position [383, 0]
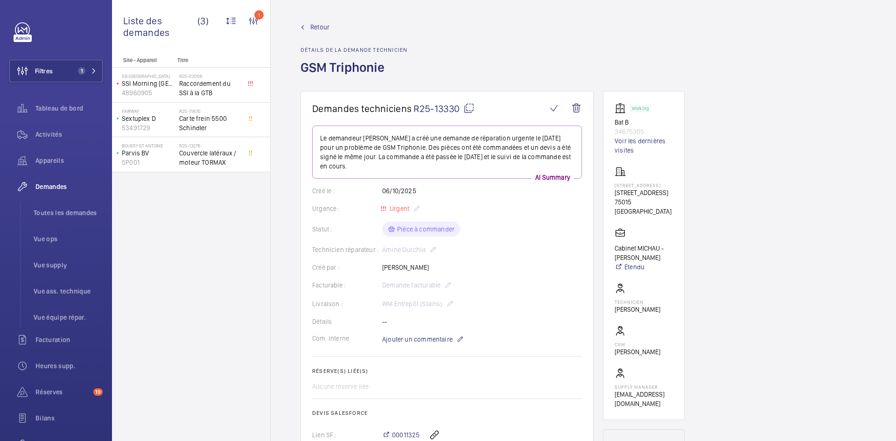
click at [322, 27] on span "Retour" at bounding box center [319, 26] width 19 height 9
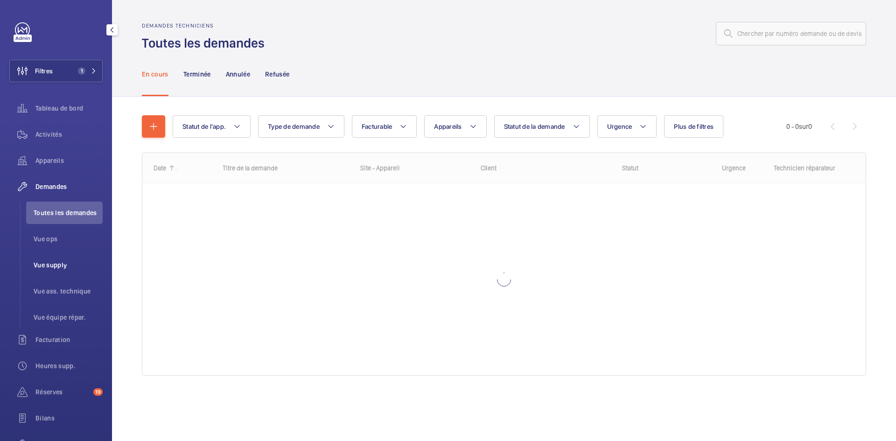
click at [63, 265] on span "Vue supply" at bounding box center [68, 264] width 69 height 9
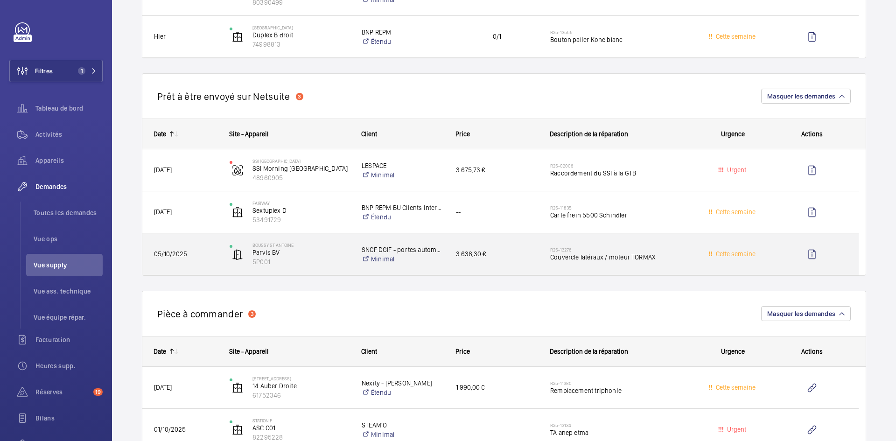
scroll to position [420, 0]
